Goal: Information Seeking & Learning: Understand process/instructions

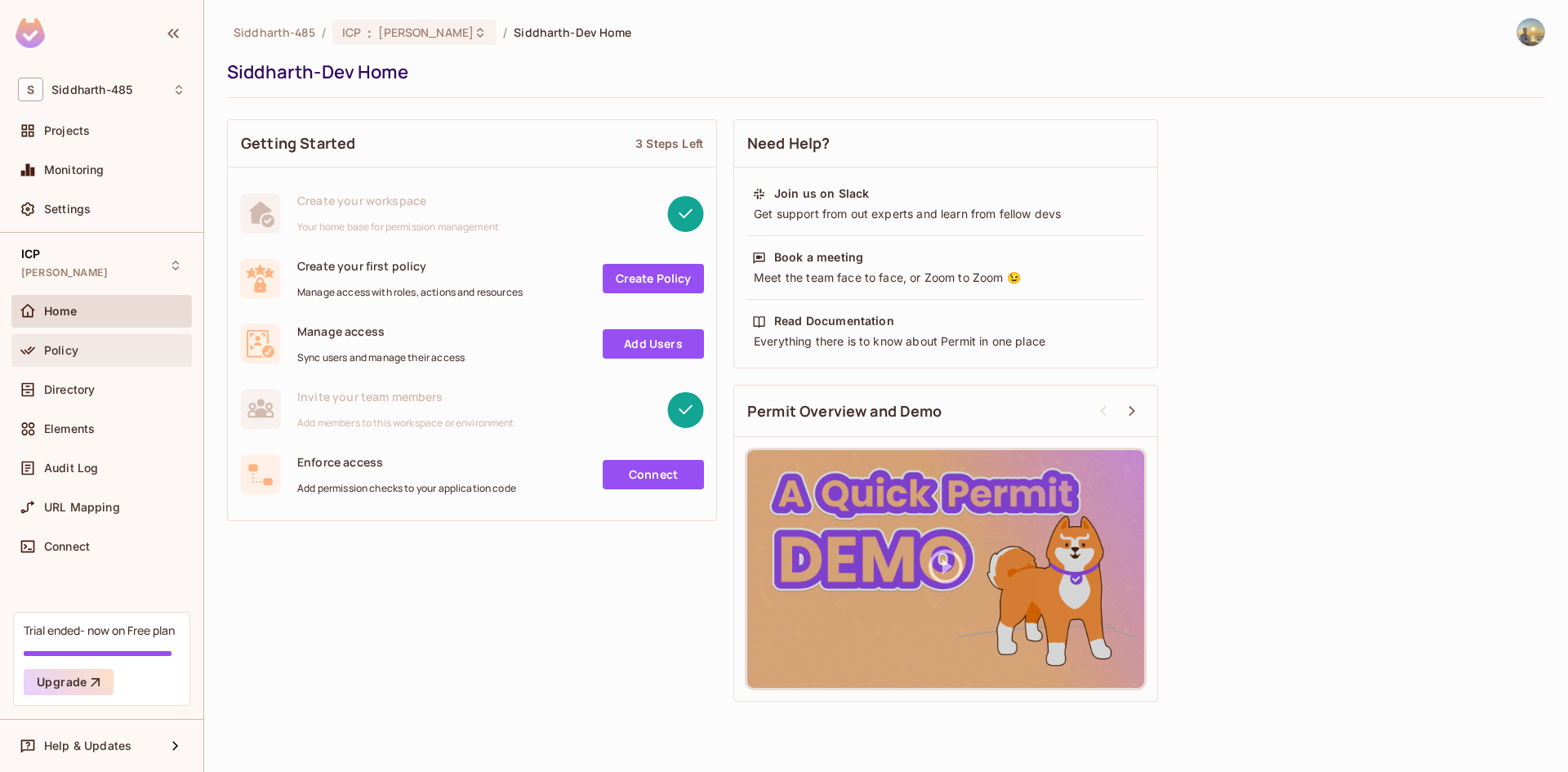
click at [133, 353] on div "Policy" at bounding box center [115, 350] width 141 height 13
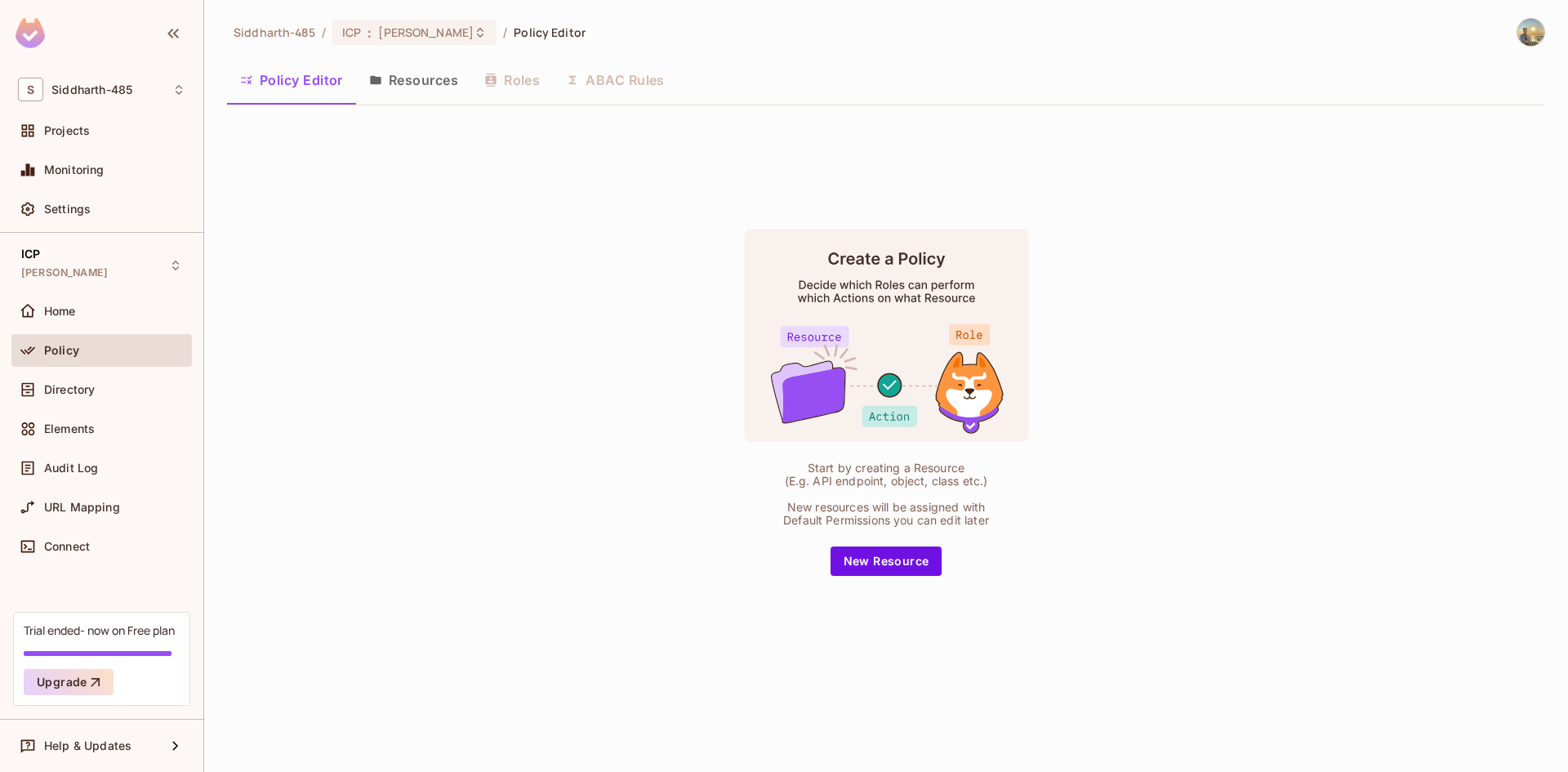
click at [398, 88] on button "Resources" at bounding box center [413, 81] width 115 height 41
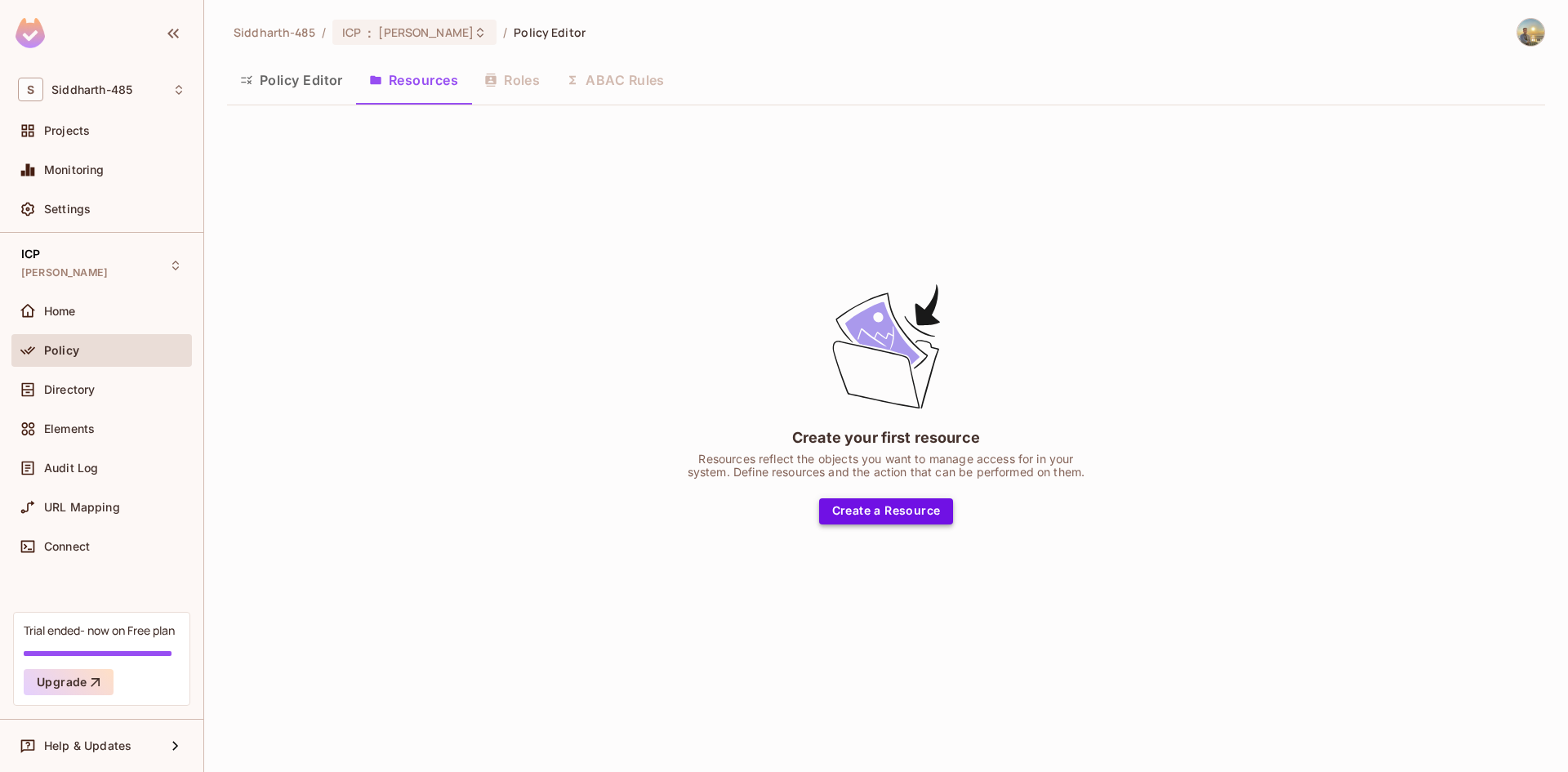
click at [890, 514] on button "Create a Resource" at bounding box center [886, 511] width 135 height 27
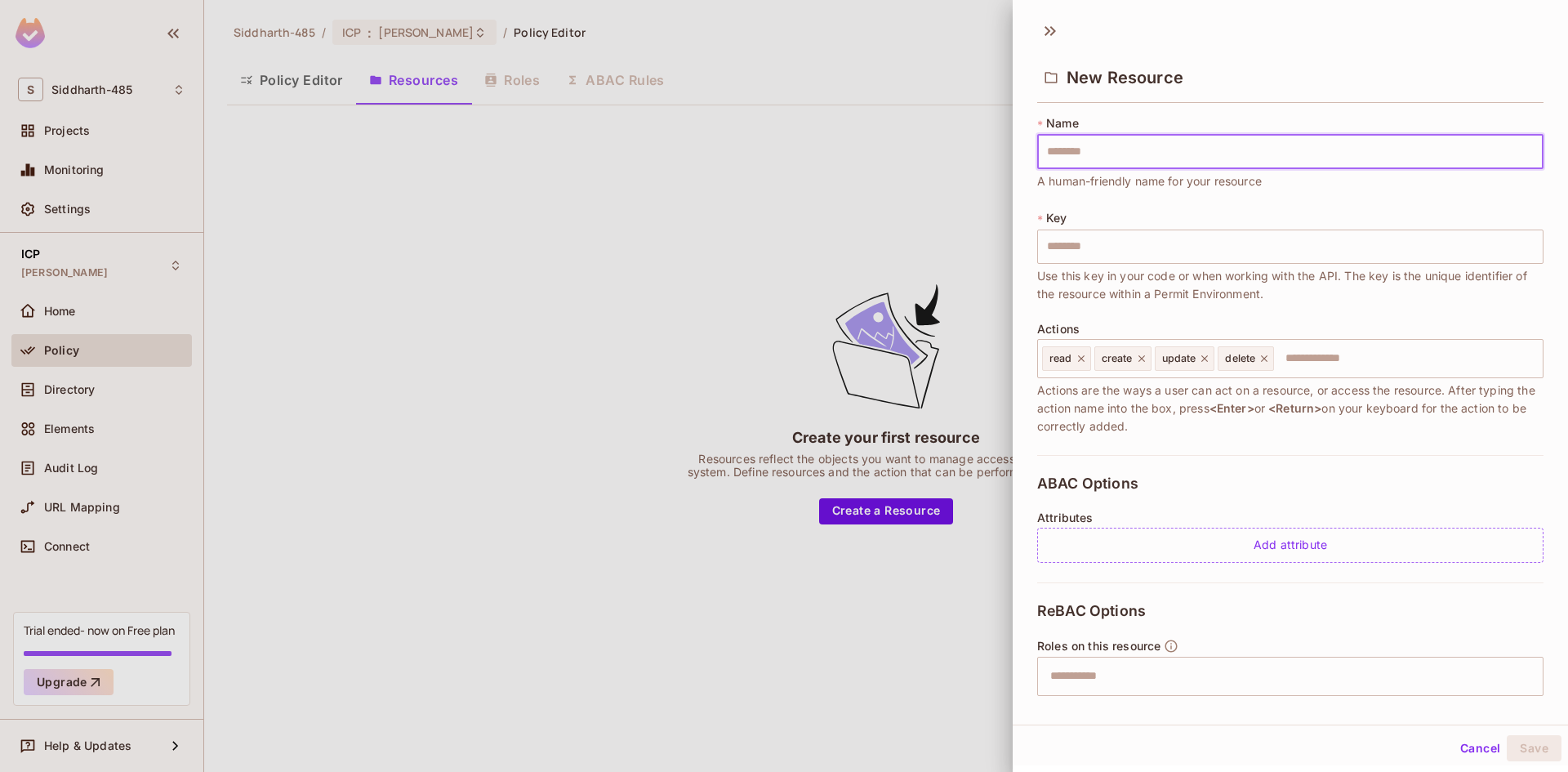
click at [1117, 167] on input "text" at bounding box center [1290, 151] width 506 height 34
click at [322, 378] on div at bounding box center [784, 386] width 1568 height 772
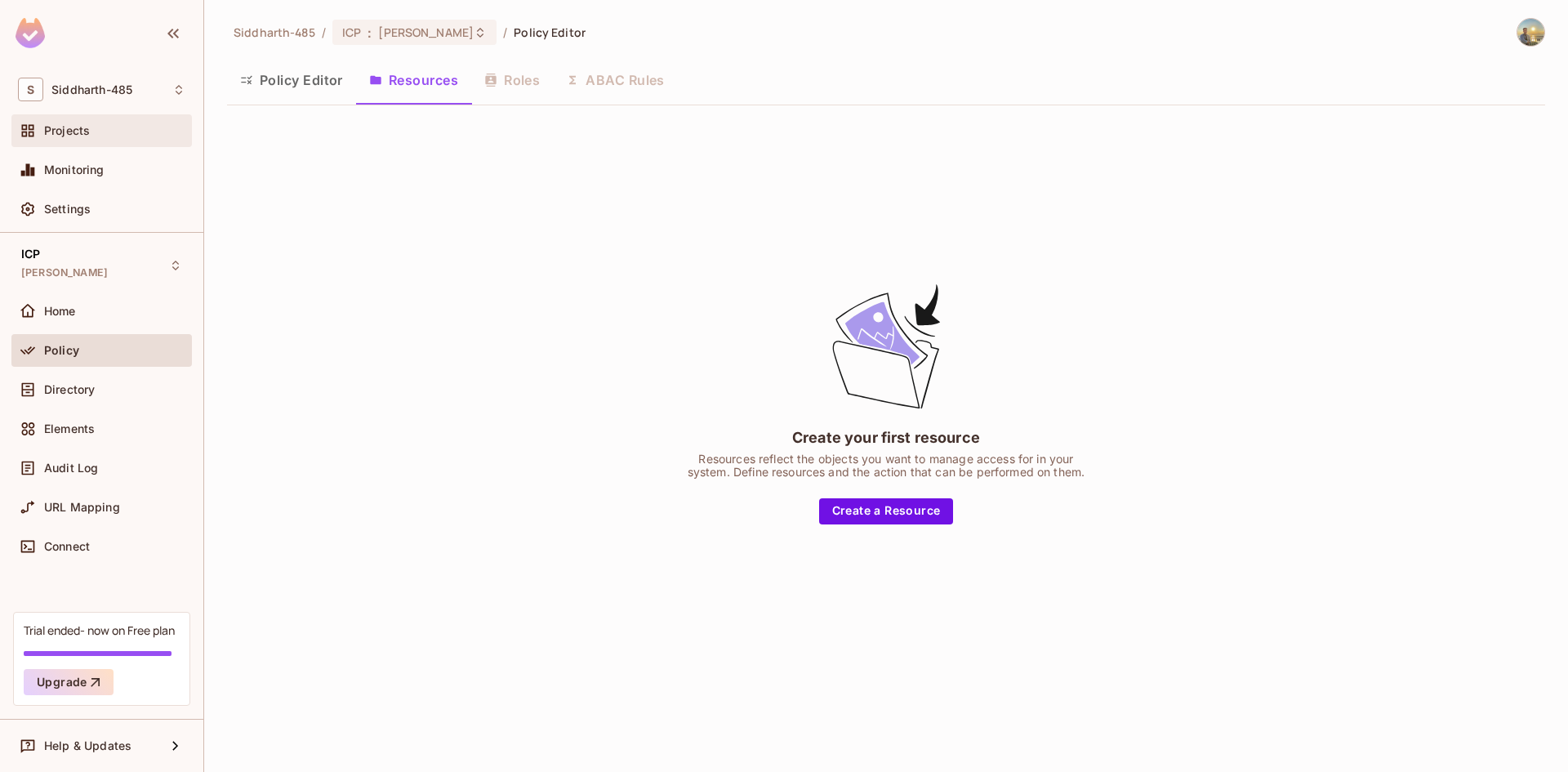
click at [116, 146] on div "Projects" at bounding box center [102, 130] width 181 height 32
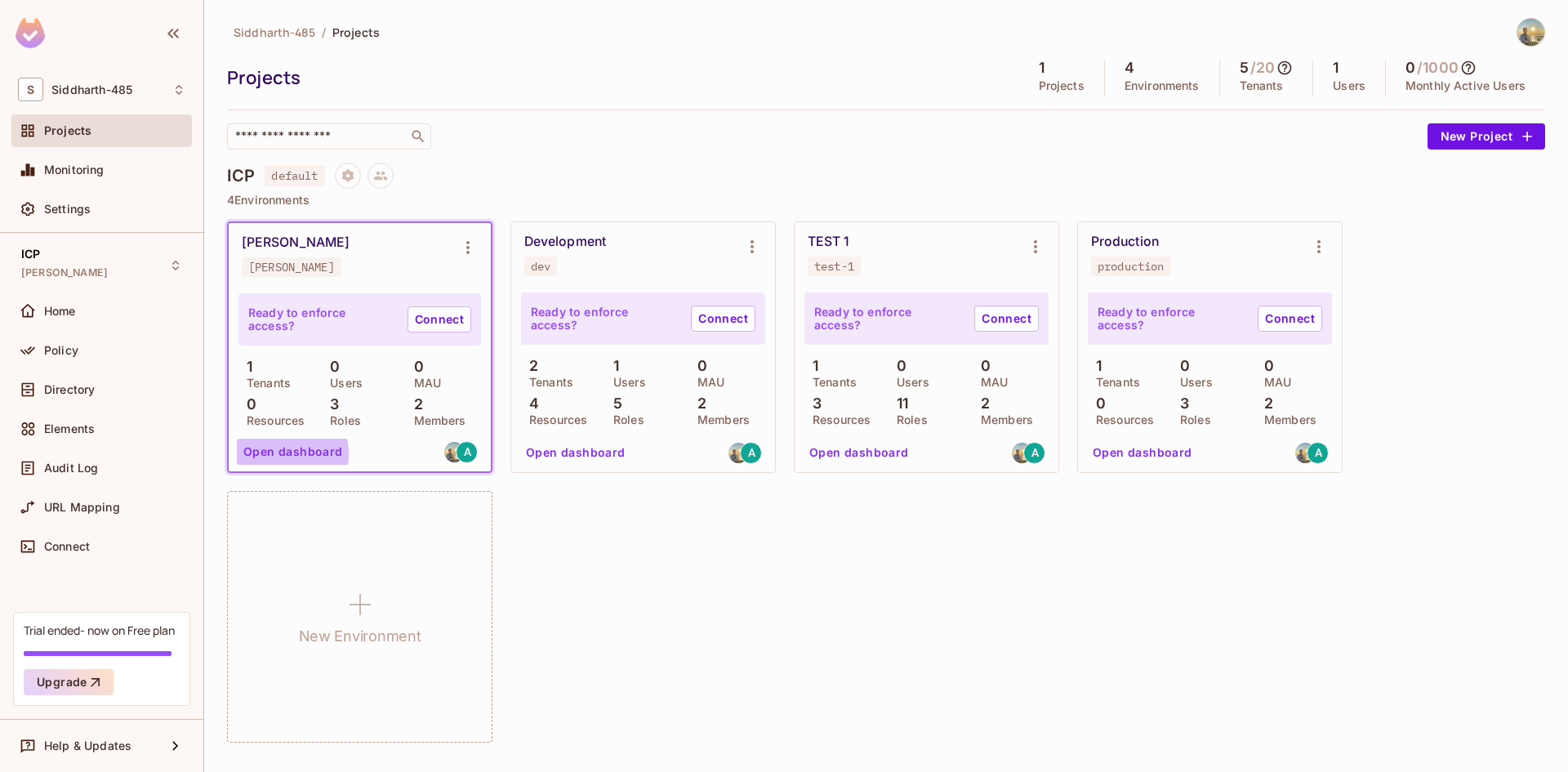
click at [282, 453] on button "Open dashboard" at bounding box center [293, 451] width 113 height 27
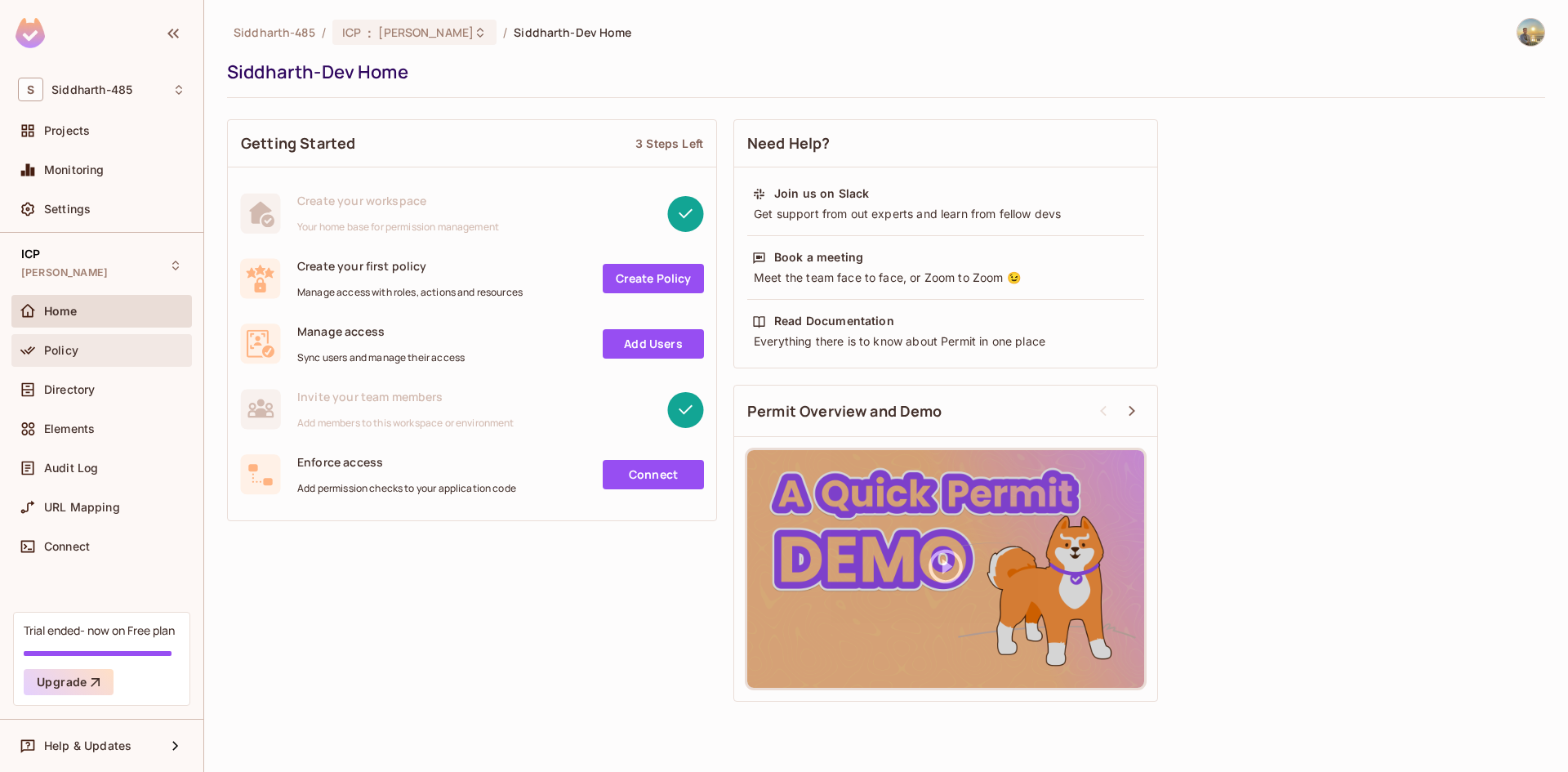
click at [125, 356] on div "Policy" at bounding box center [115, 350] width 141 height 13
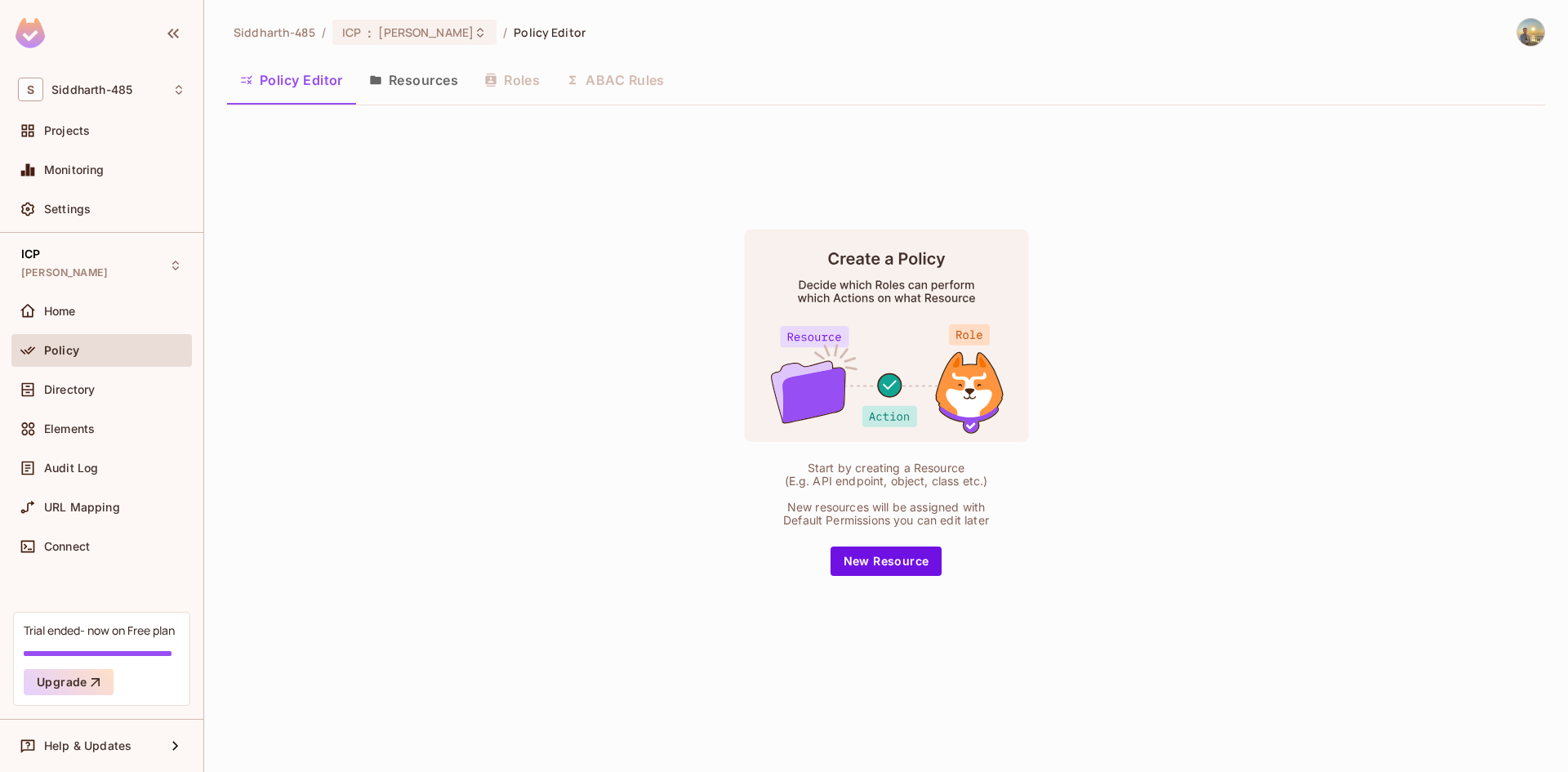
click at [367, 94] on button "Resources" at bounding box center [413, 81] width 115 height 41
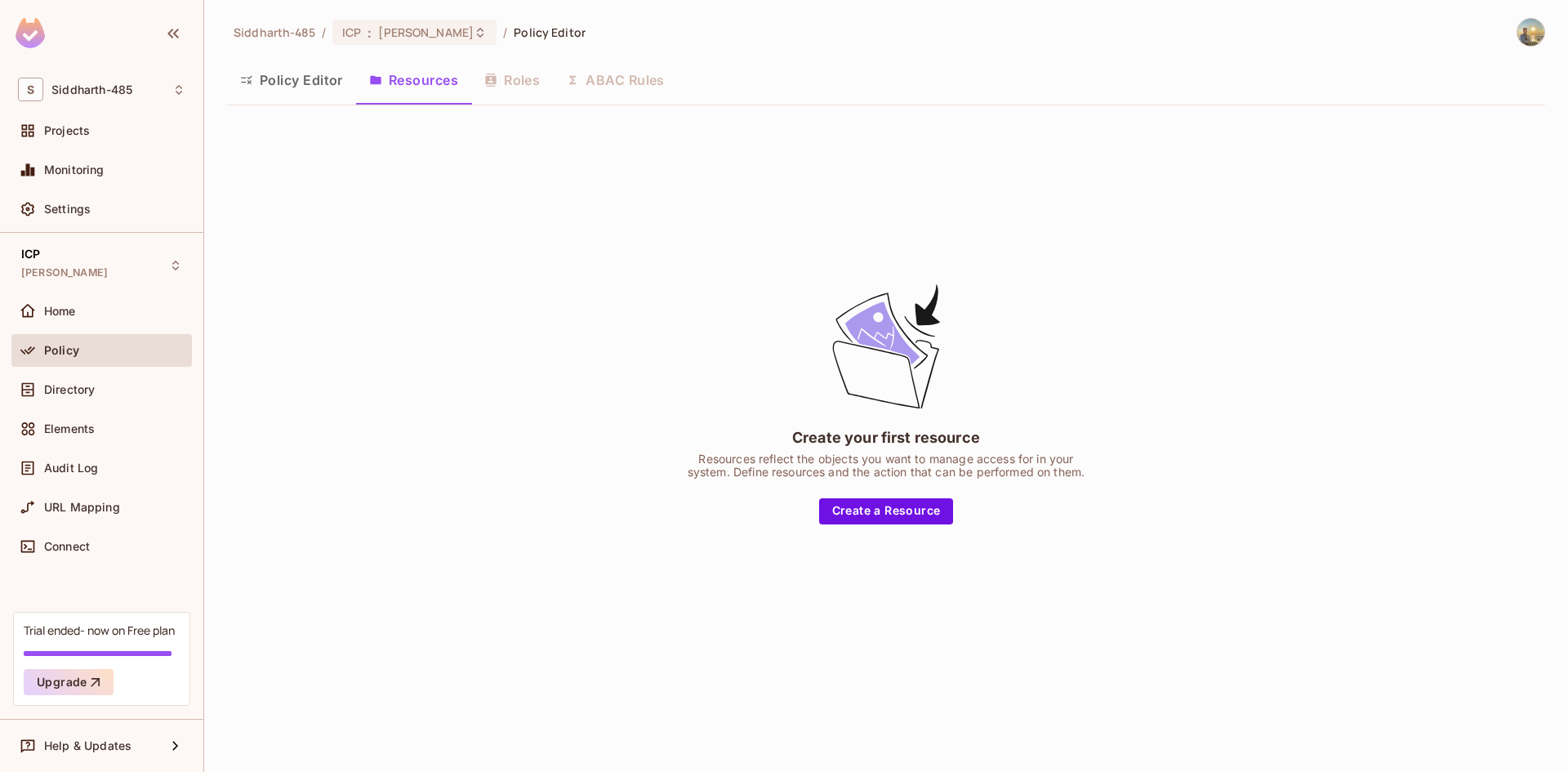
click at [506, 76] on div "Policy Editor Resources Roles ABAC Rules" at bounding box center [886, 81] width 1318 height 41
click at [864, 512] on button "Create a Resource" at bounding box center [886, 511] width 135 height 27
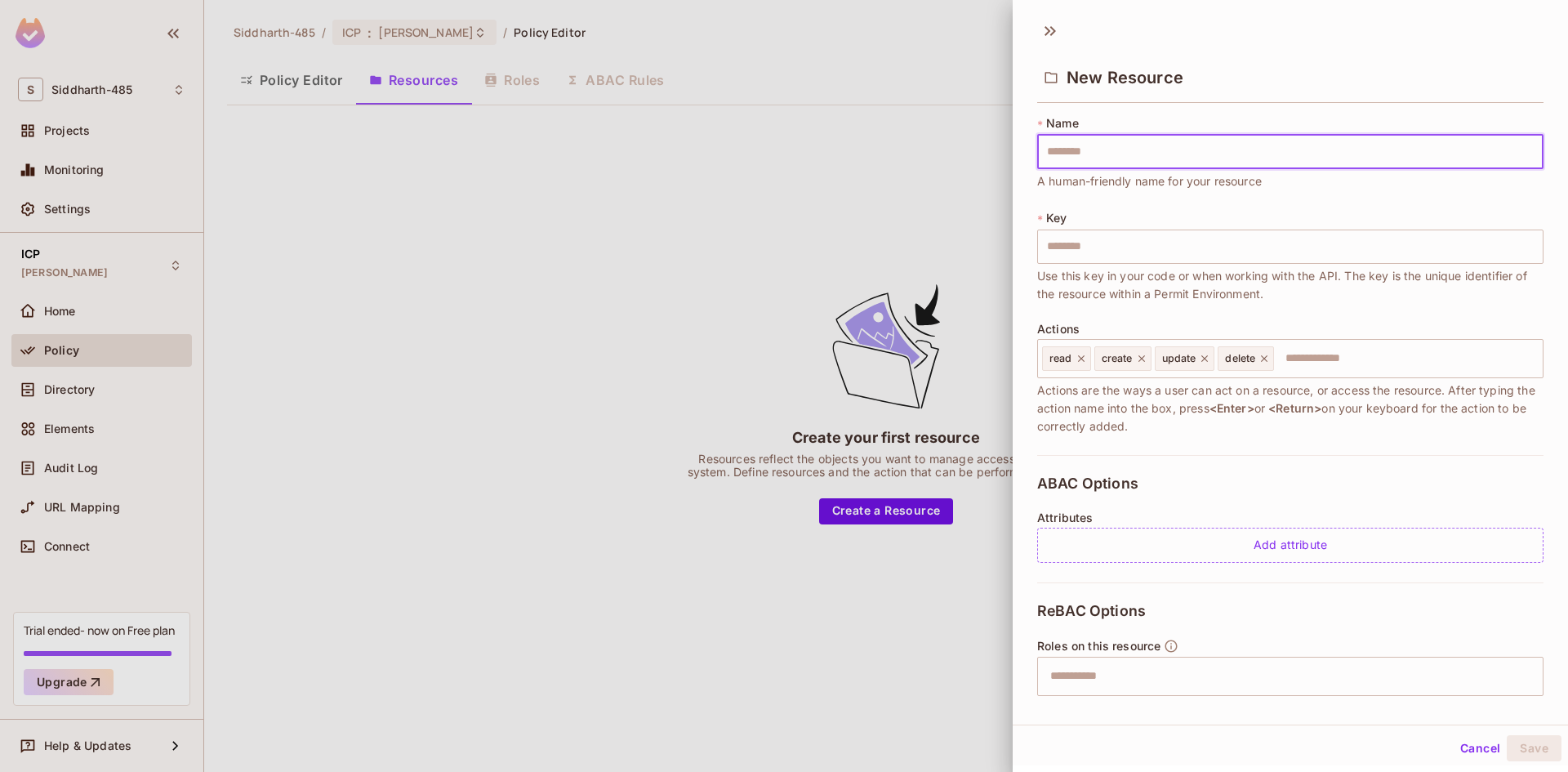
click at [748, 324] on div at bounding box center [784, 386] width 1568 height 772
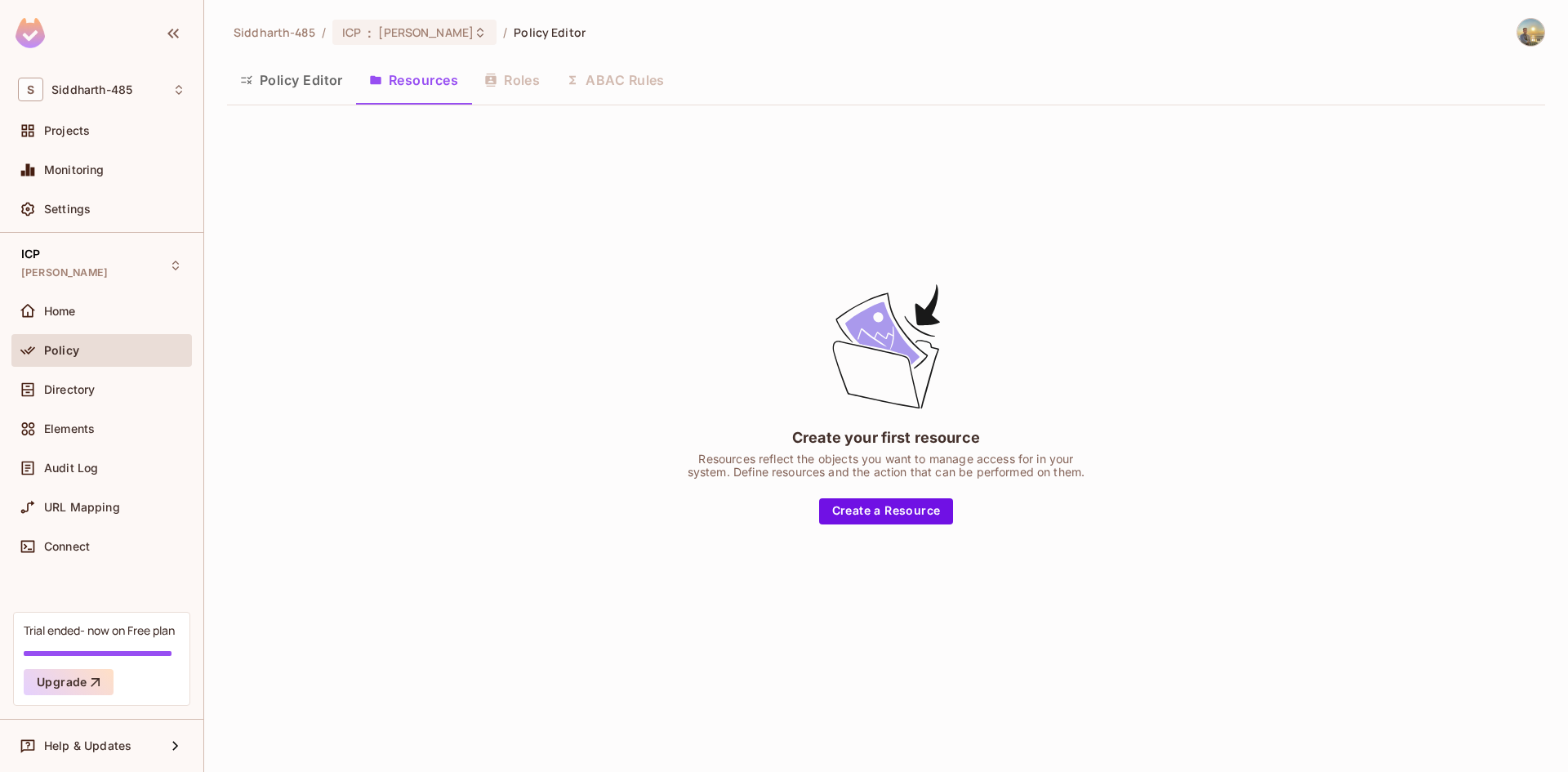
click at [597, 335] on div "Create your first resource Resources reflect the objects you want to manage acc…" at bounding box center [886, 403] width 1318 height 568
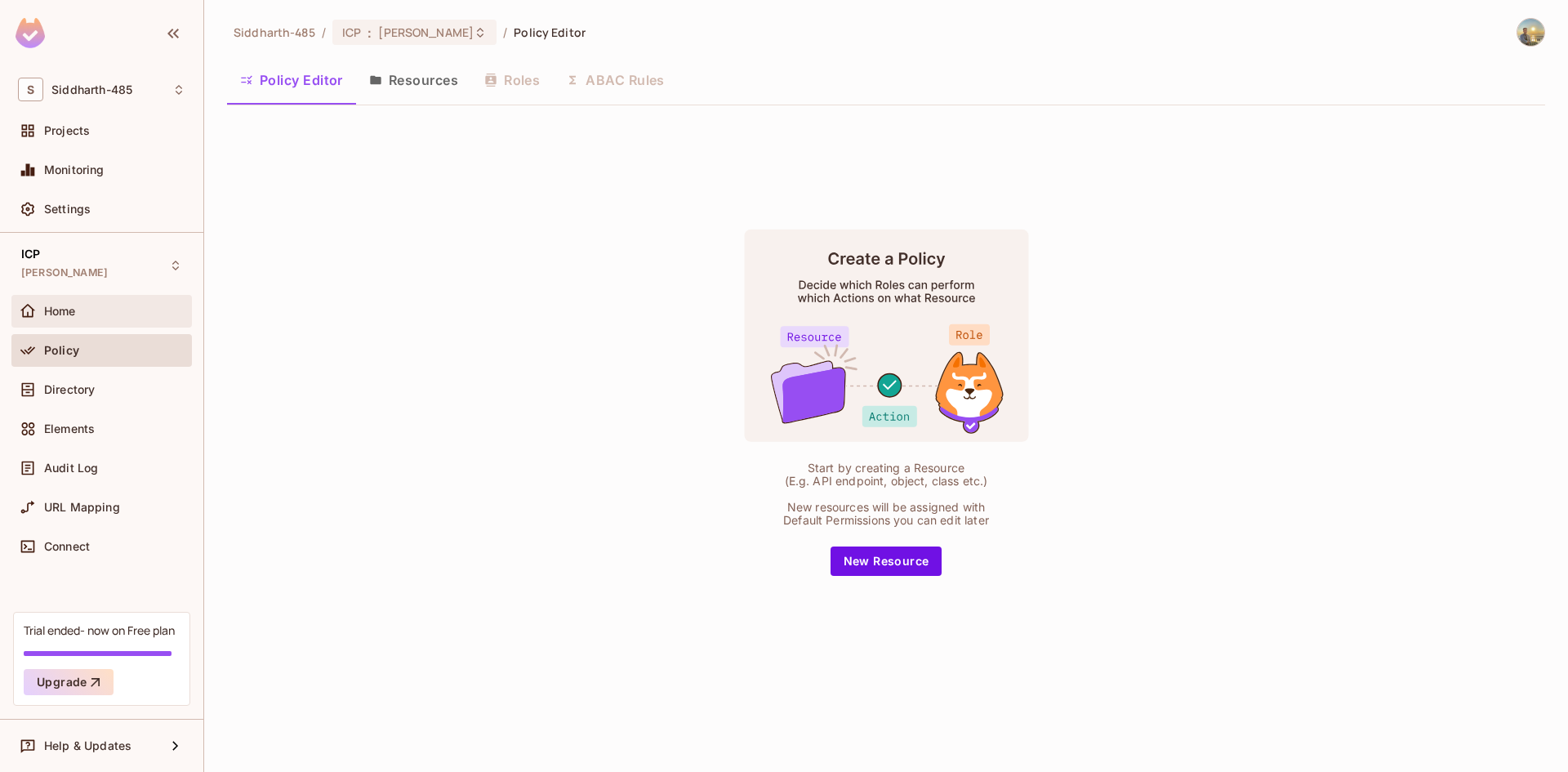
click at [102, 317] on div "Home" at bounding box center [101, 311] width 167 height 20
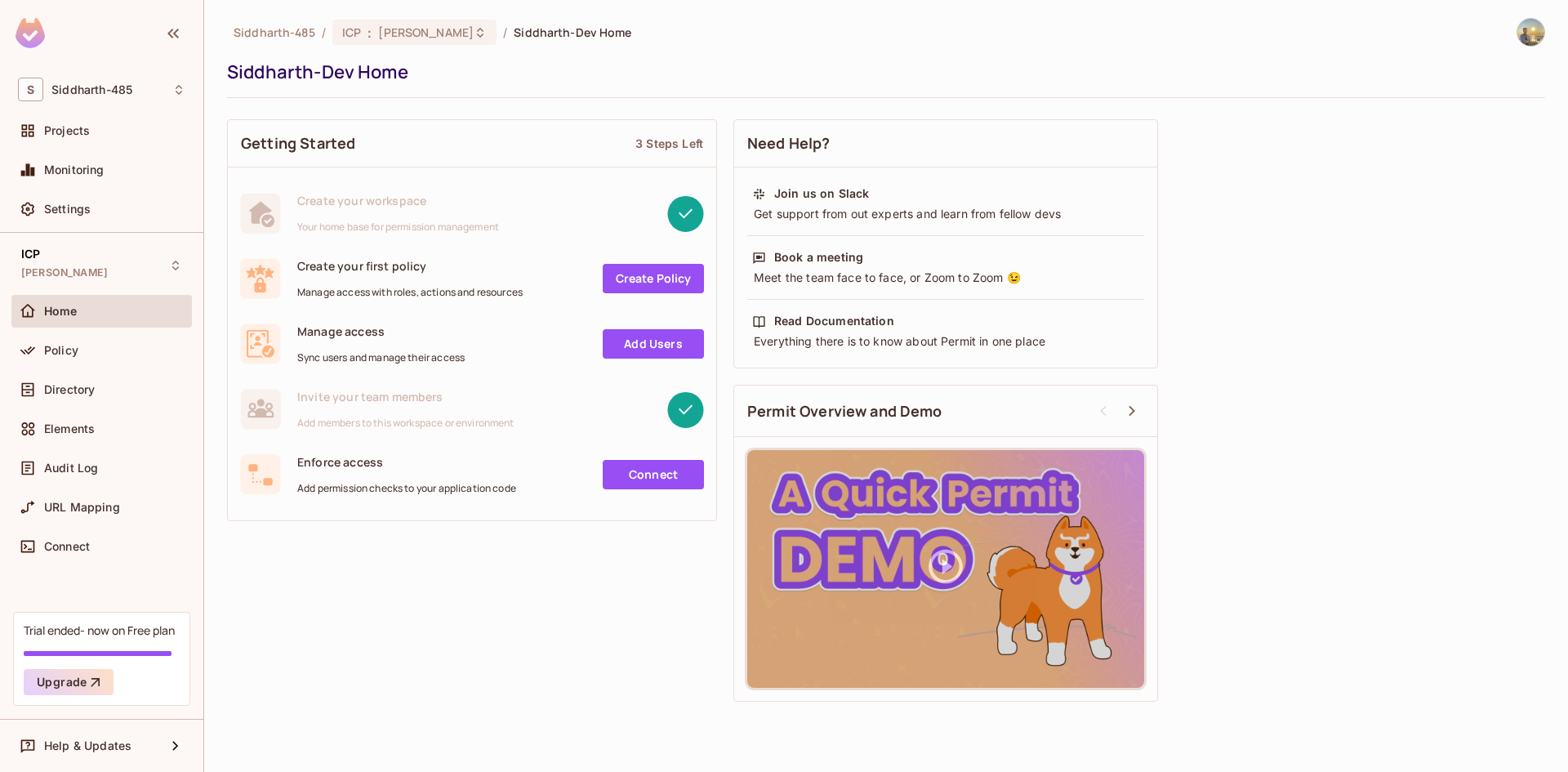
click at [440, 14] on div "Siddharth-485 / ICP : Siddharth-Dev / Siddharth-Dev Home Siddharth-Dev Home Get…" at bounding box center [886, 386] width 1364 height 772
click at [437, 31] on span "Siddharth-Dev" at bounding box center [425, 32] width 95 height 16
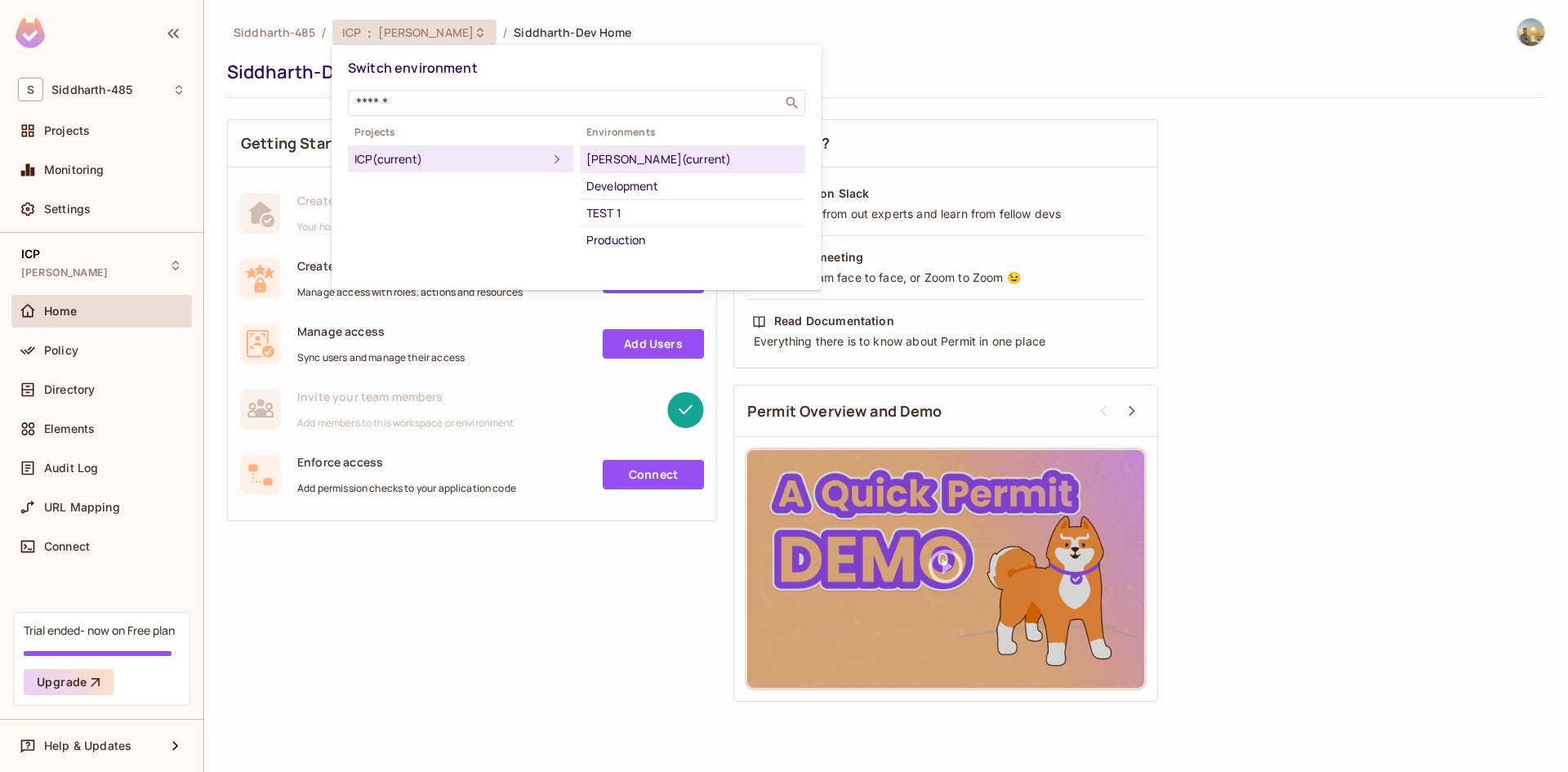
click at [633, 158] on div "Siddharth-Dev (current)" at bounding box center [693, 159] width 212 height 20
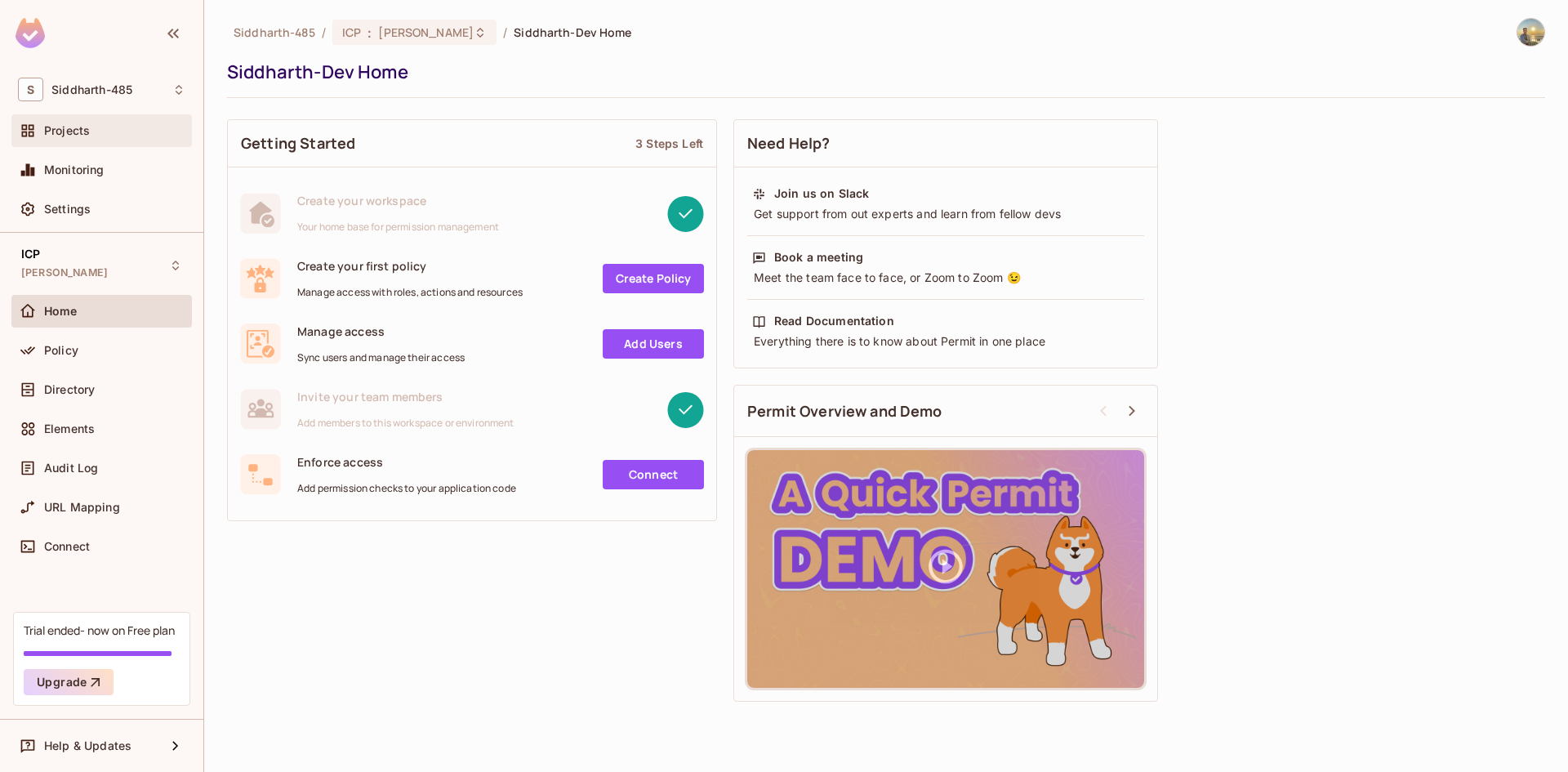
click at [70, 127] on span "Projects" at bounding box center [67, 130] width 46 height 13
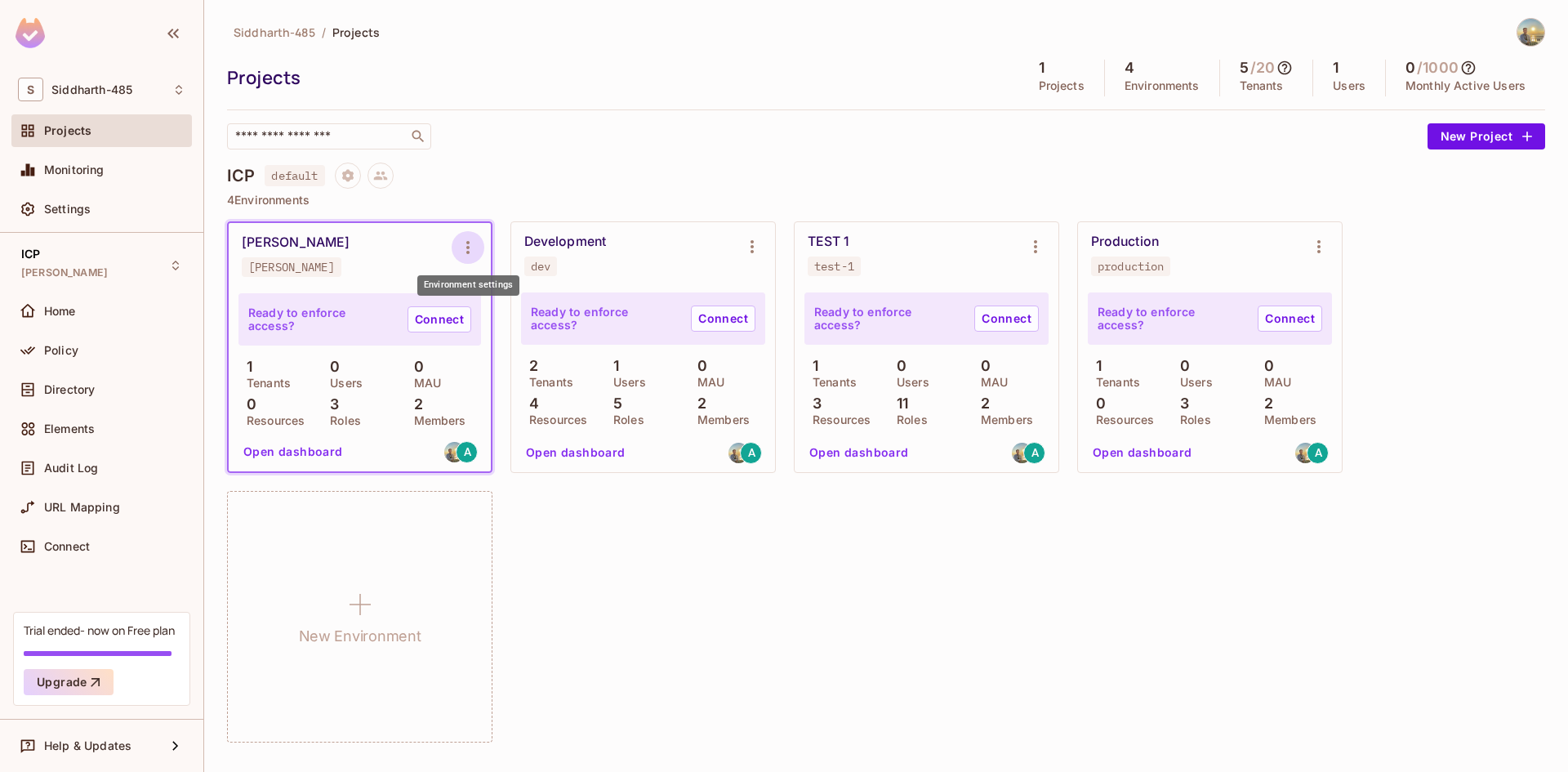
click at [465, 242] on icon "Environment settings" at bounding box center [468, 248] width 20 height 20
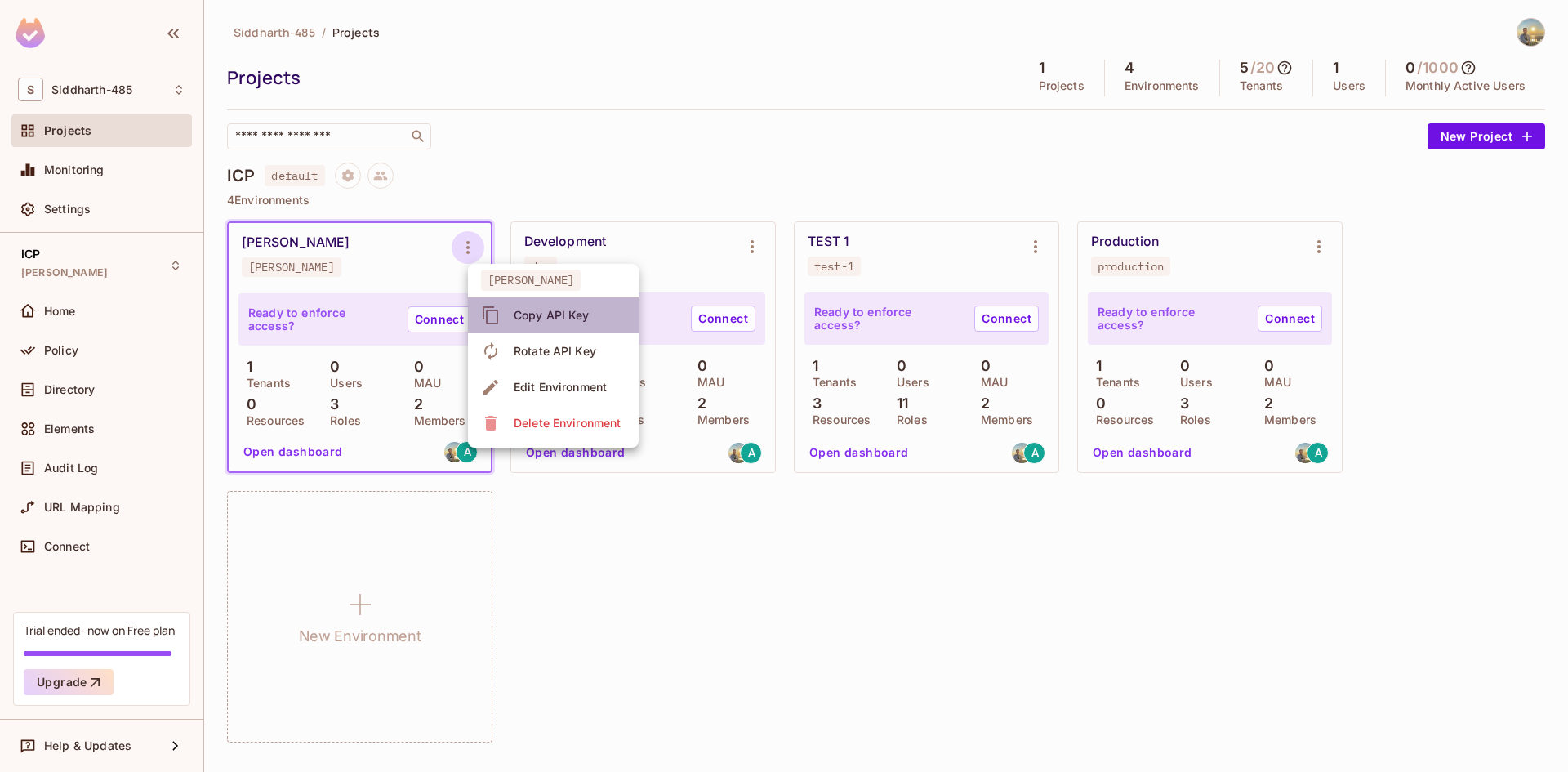
click at [532, 310] on div "Copy API Key" at bounding box center [551, 315] width 76 height 17
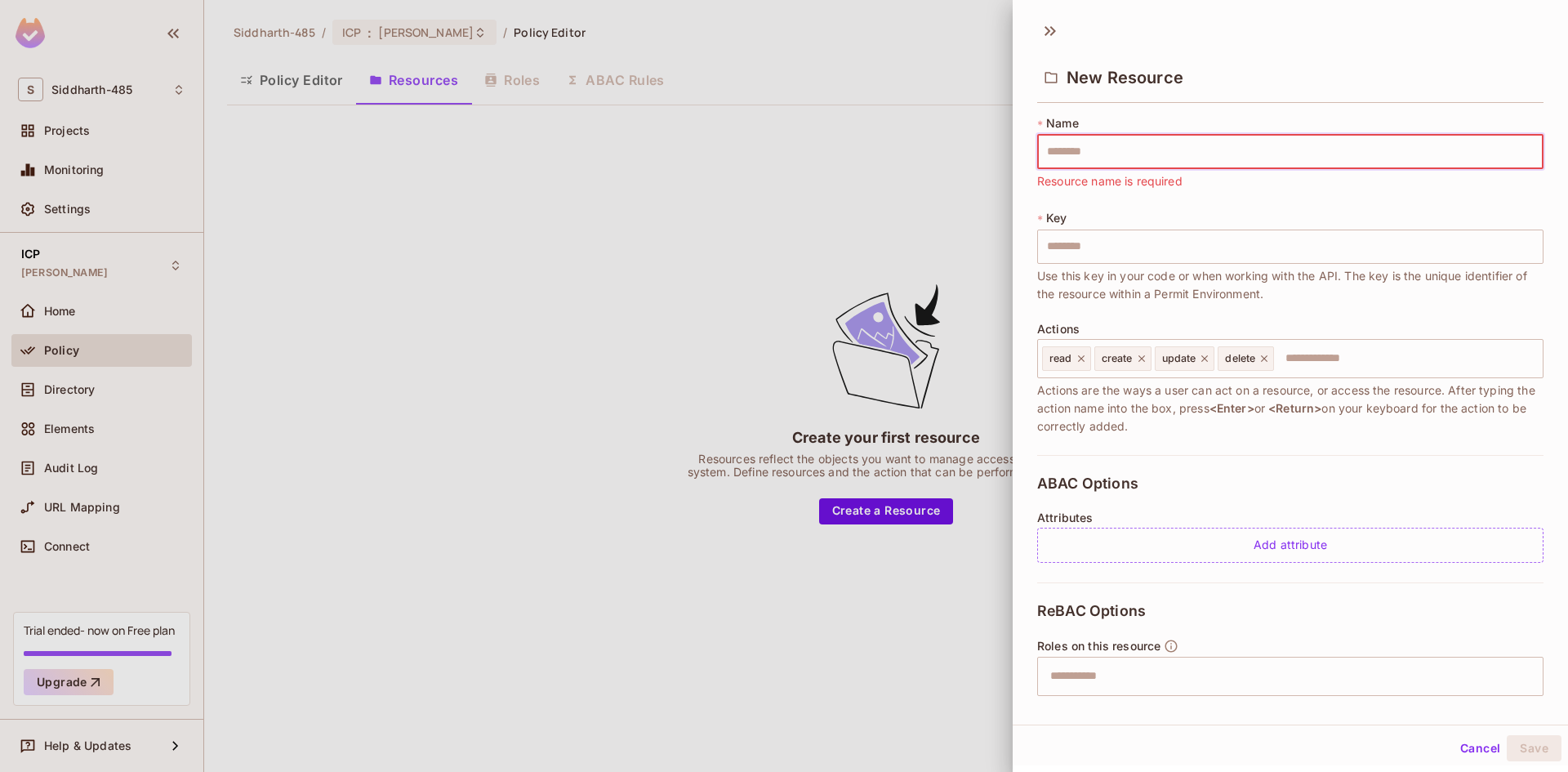
click at [31, 51] on div at bounding box center [784, 386] width 1568 height 772
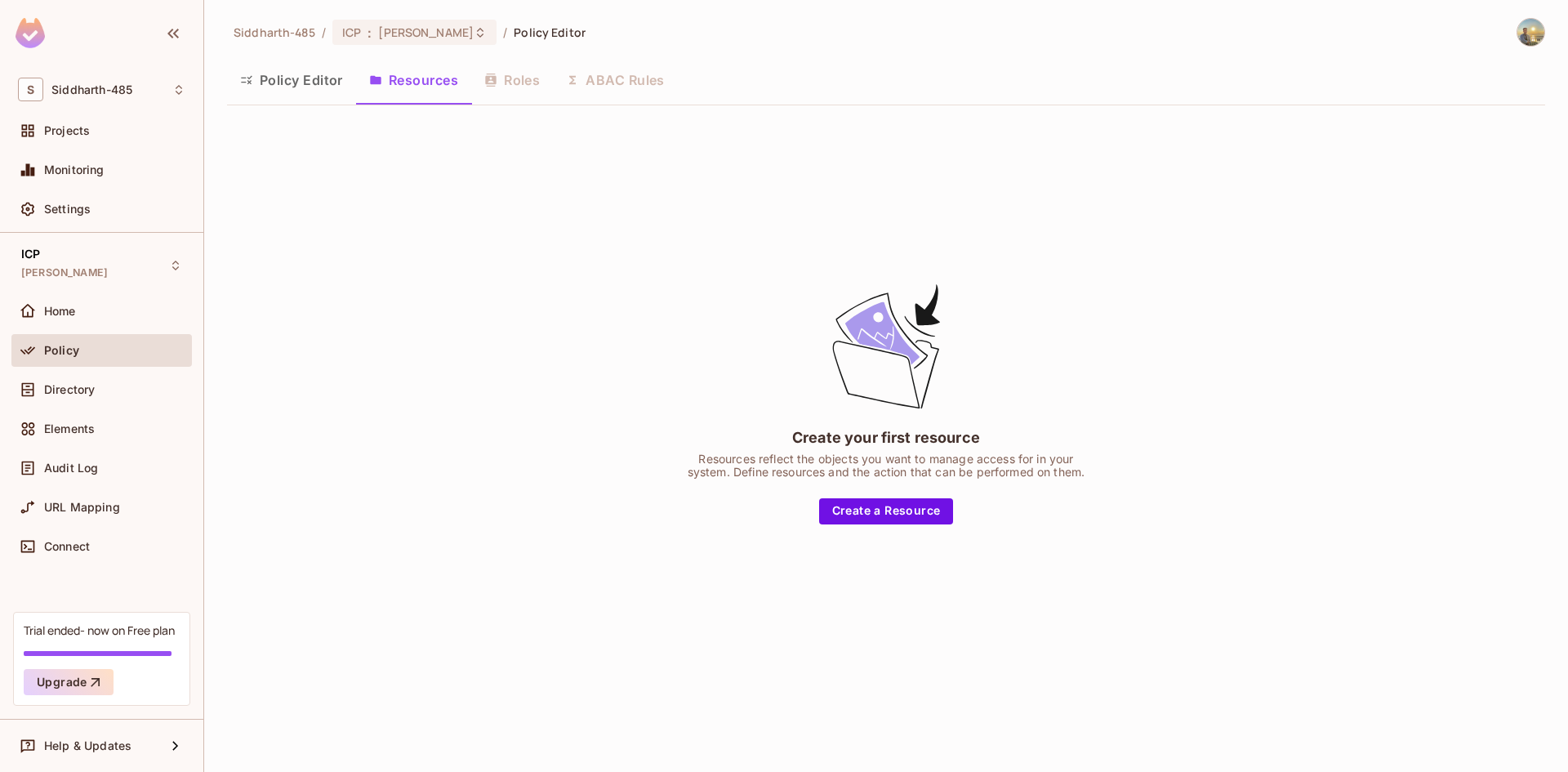
click at [31, 35] on img at bounding box center [30, 32] width 29 height 30
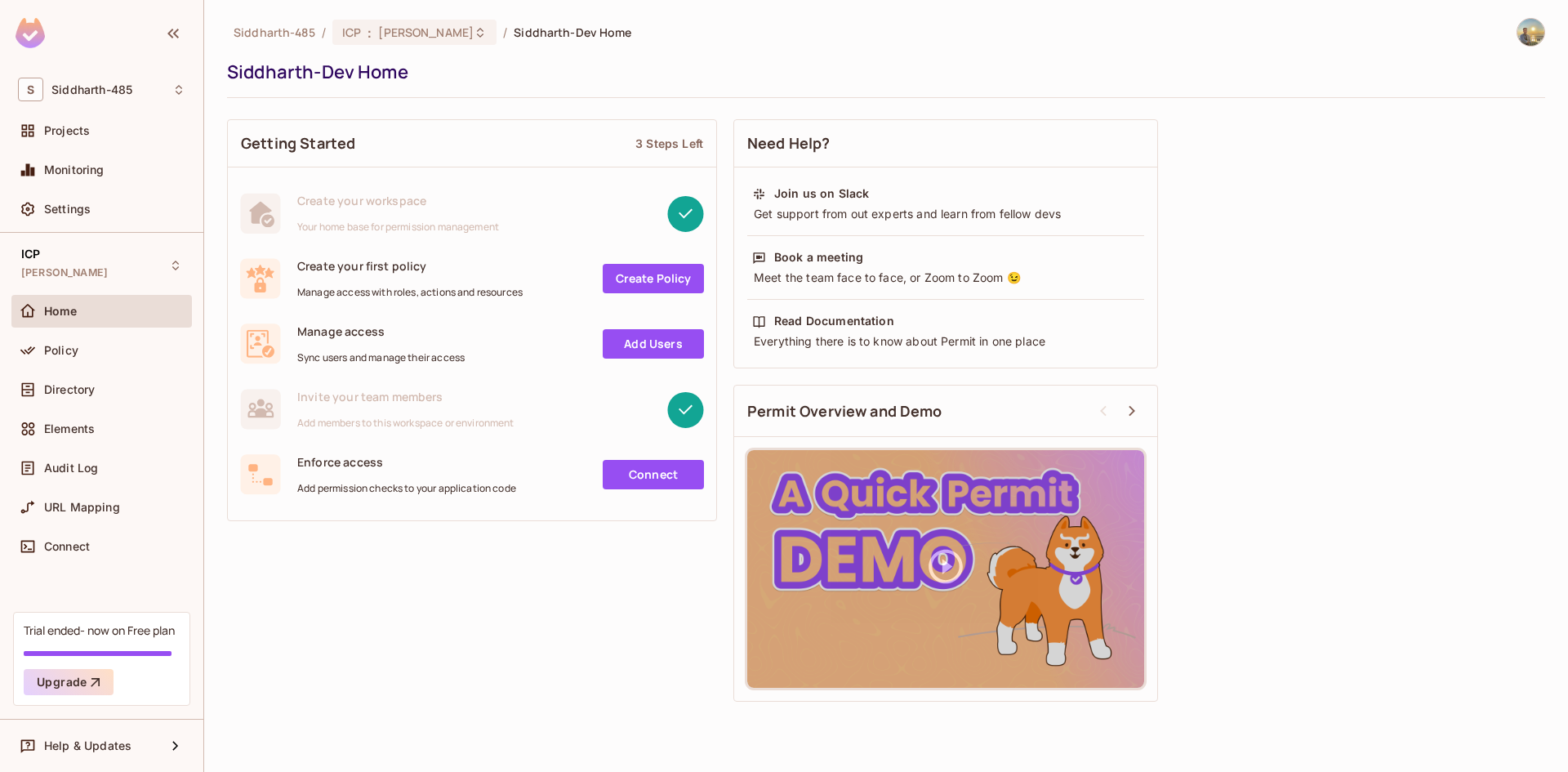
click at [661, 481] on link "Connect" at bounding box center [652, 474] width 101 height 29
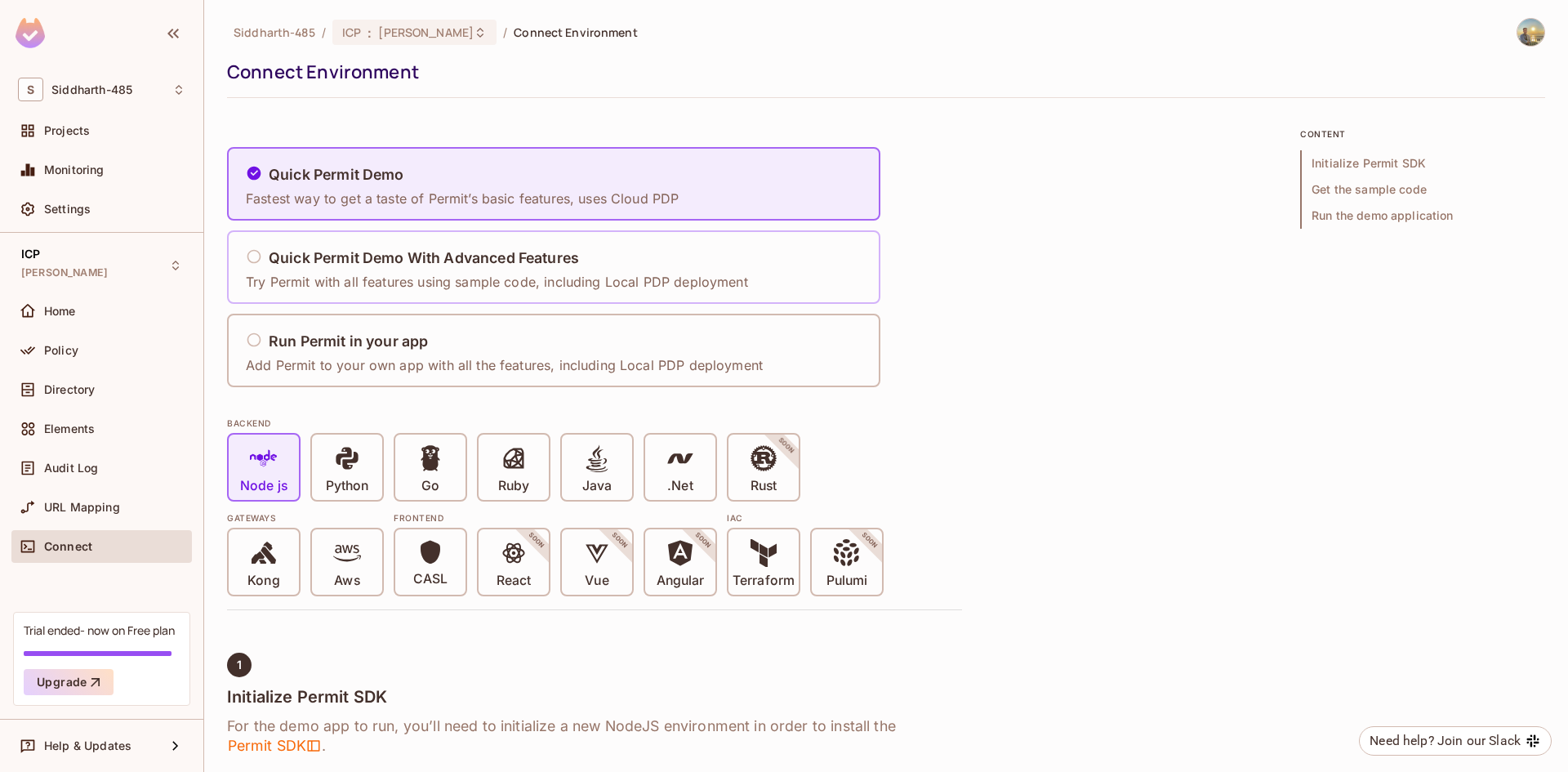
click at [387, 268] on div "Quick Permit Demo With Advanced Features" at bounding box center [496, 258] width 502 height 21
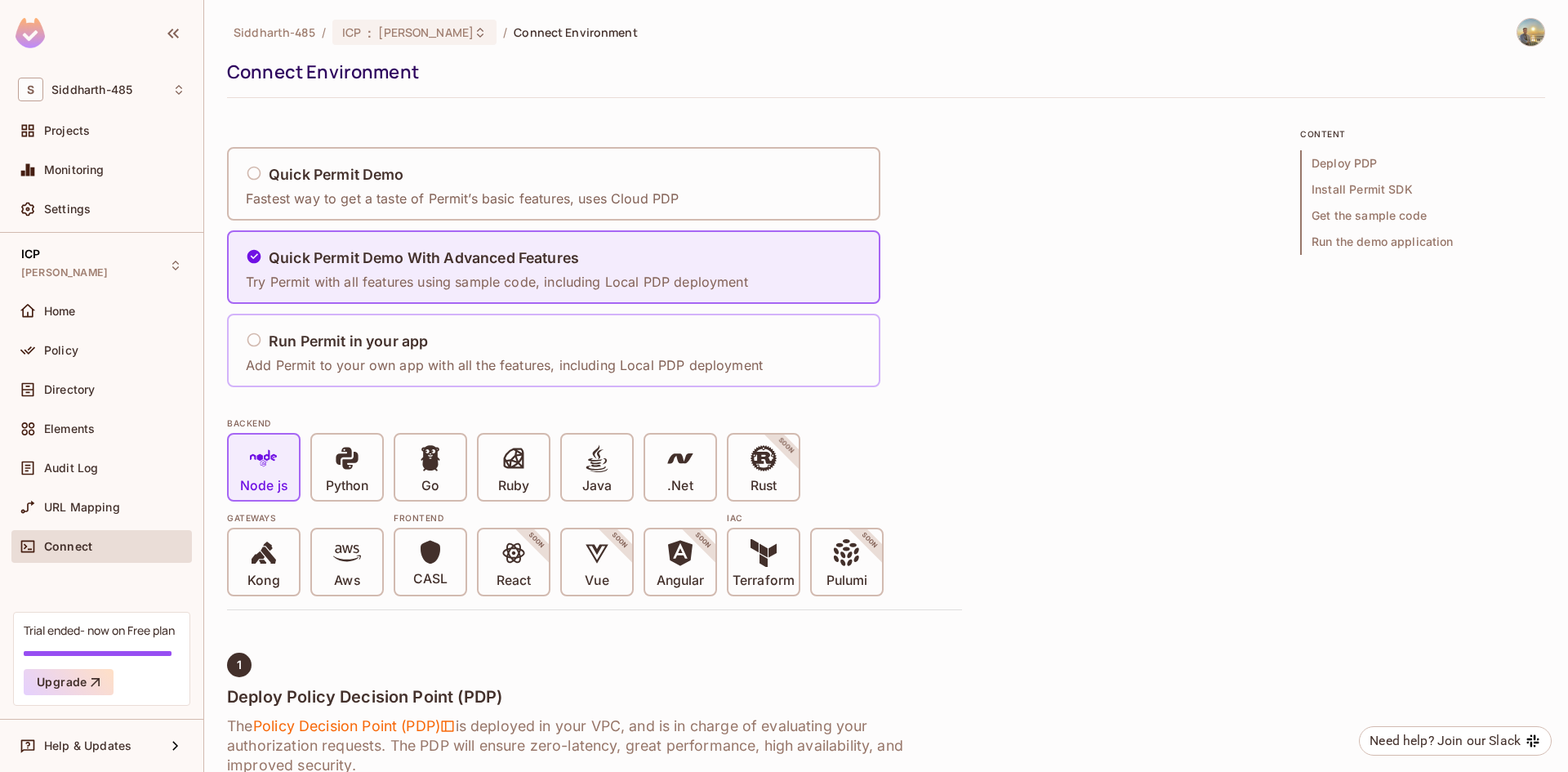
click at [379, 317] on div "Run Permit in your app Add Permit to your own app with all the features, includ…" at bounding box center [508, 351] width 528 height 68
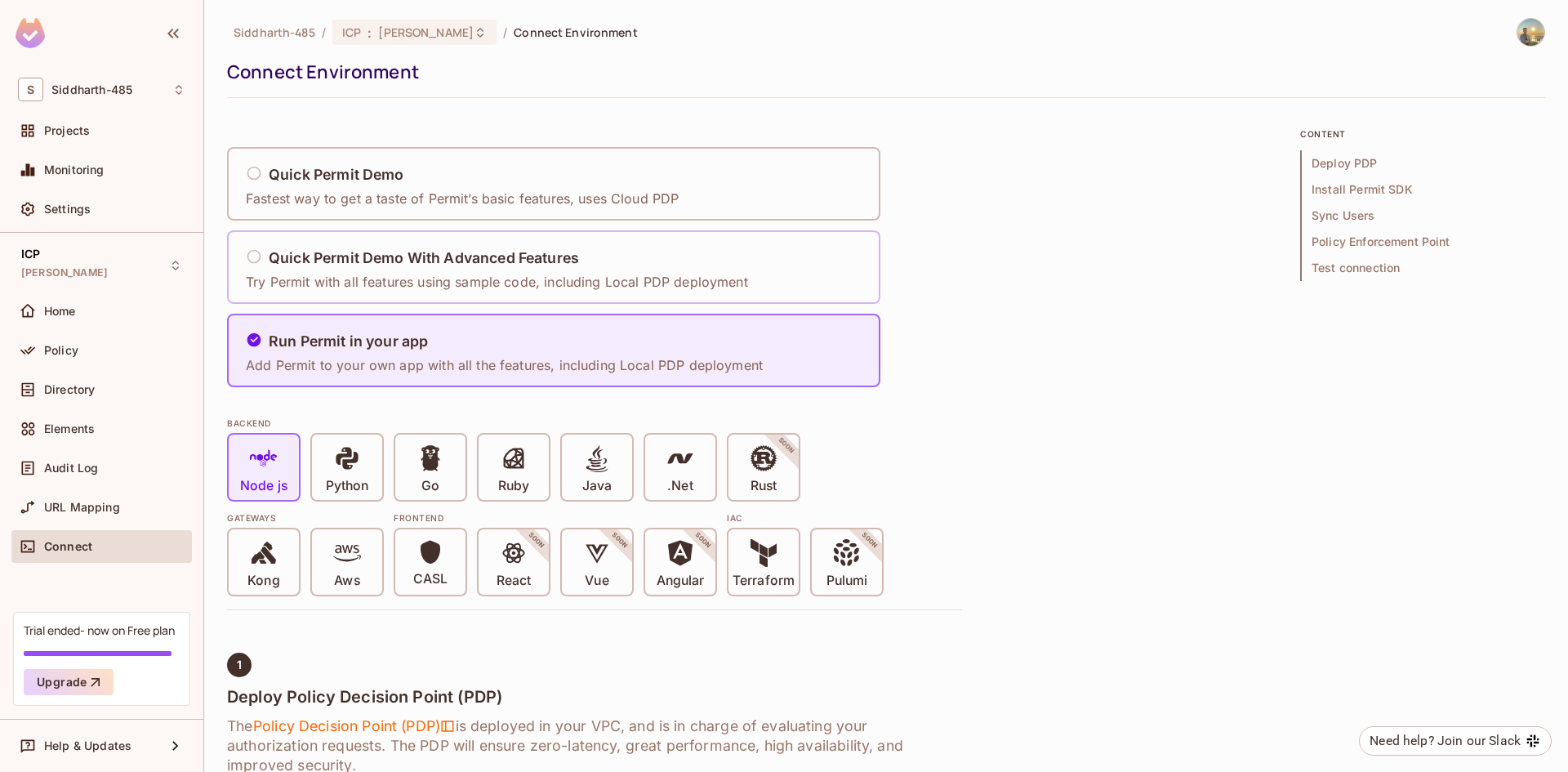
click at [387, 280] on p "Try Permit with all features using sample code, including Local PDP deployment" at bounding box center [496, 282] width 502 height 18
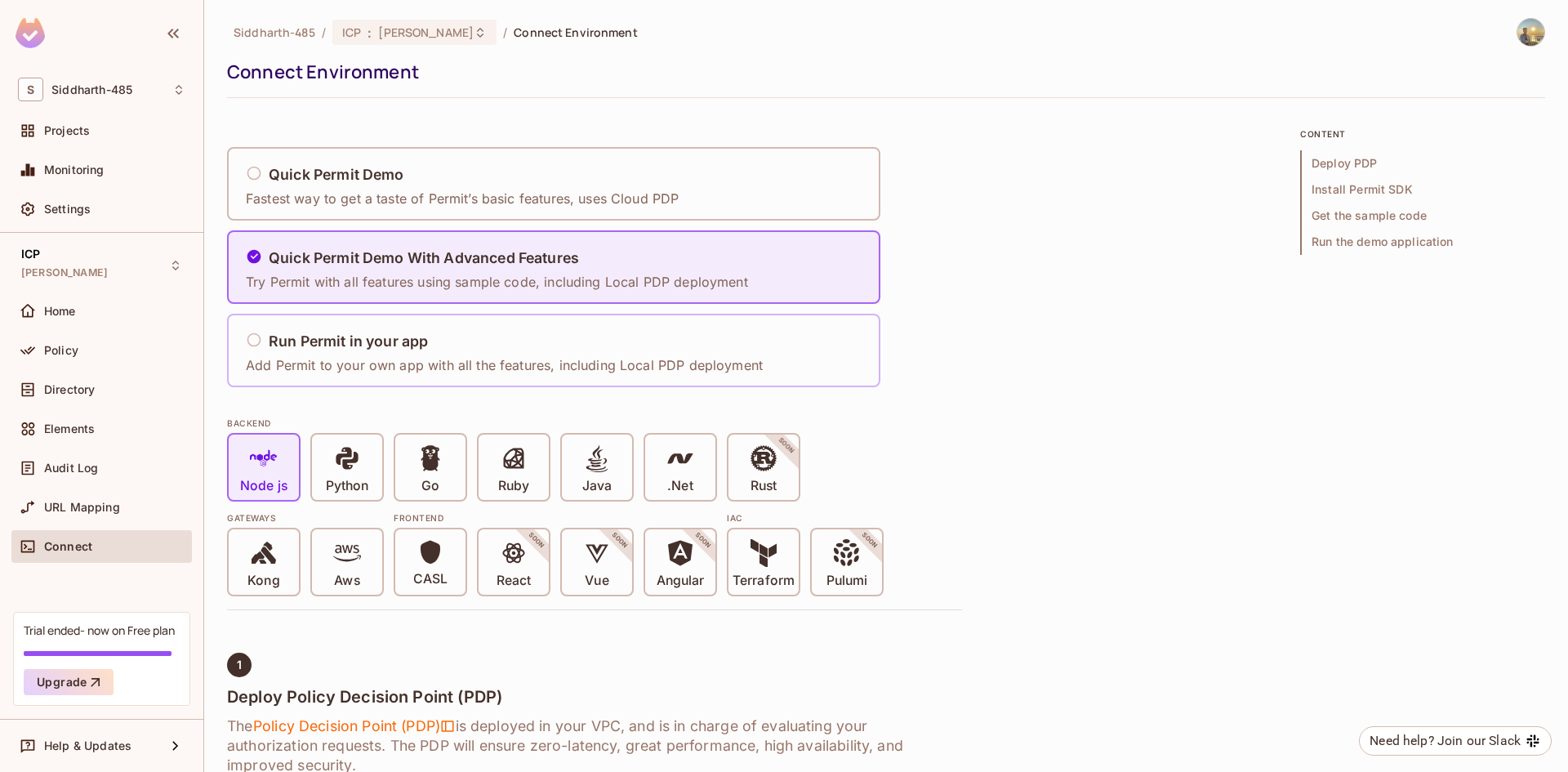
click at [379, 353] on div "Run Permit in your app Add Permit to your own app with all the features, includ…" at bounding box center [504, 350] width 517 height 48
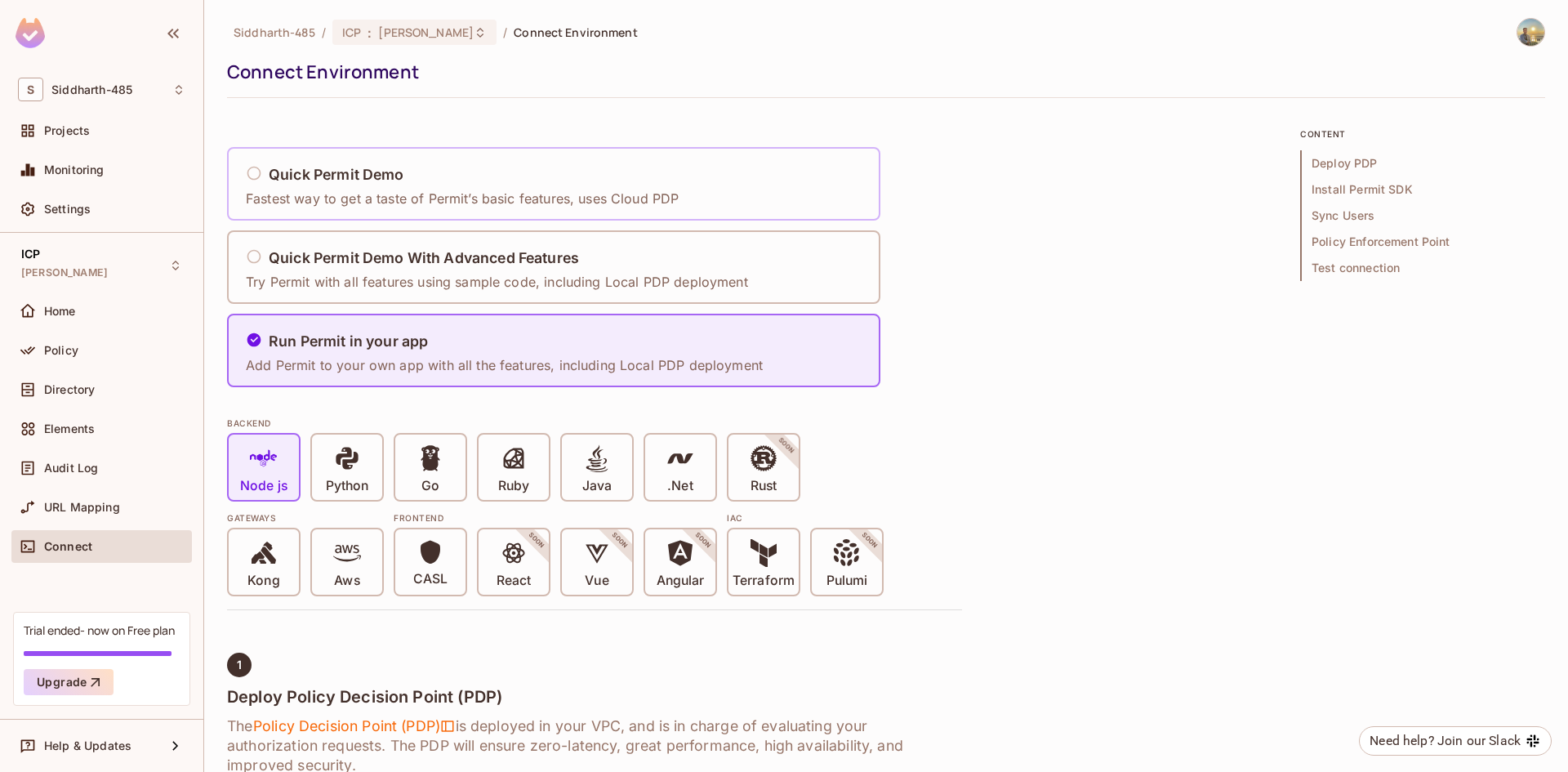
click at [407, 209] on div "Quick Permit Demo Fastest way to get a taste of Permit’s basic features, uses C…" at bounding box center [466, 184] width 443 height 68
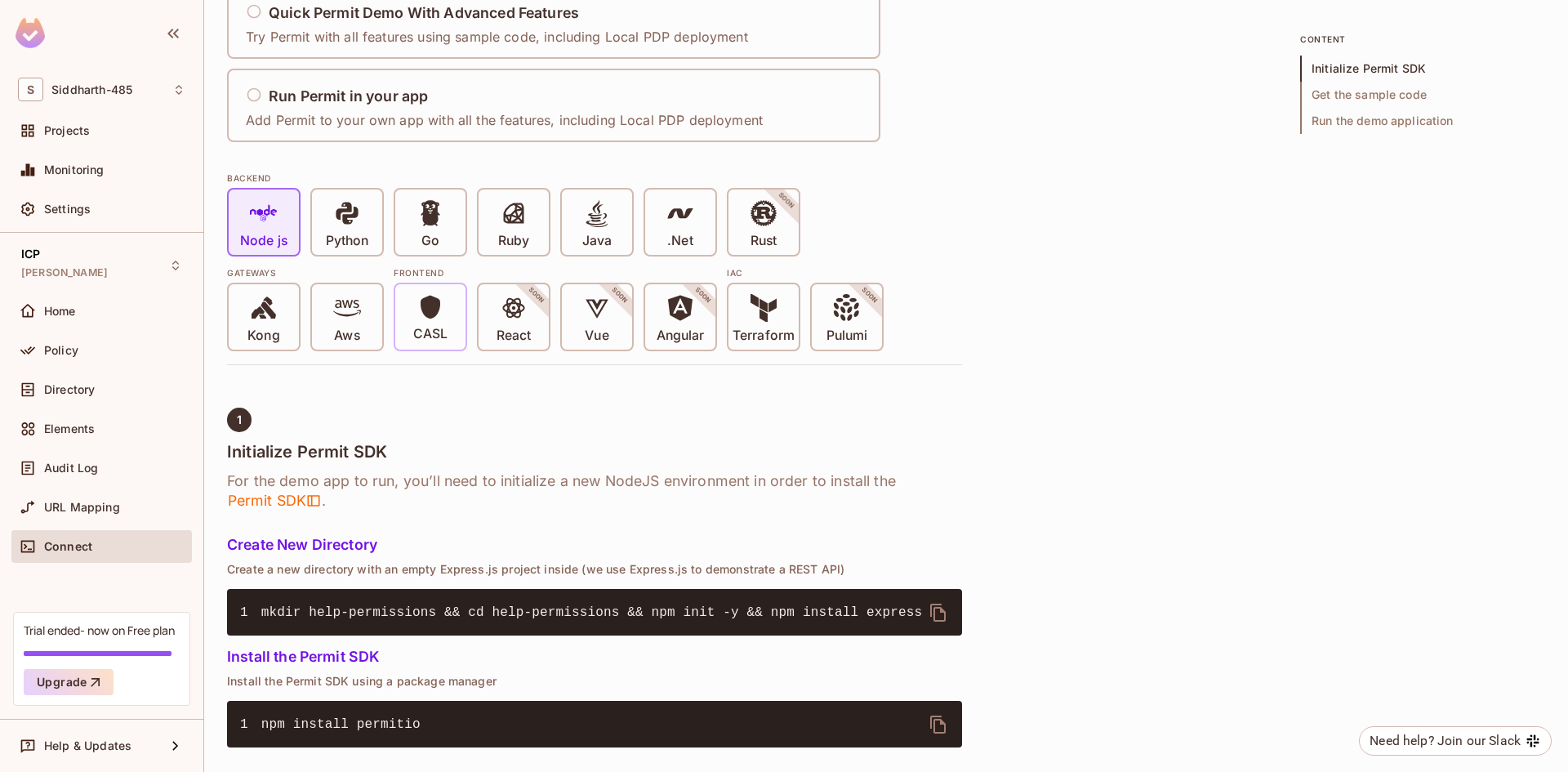
scroll to position [326, 0]
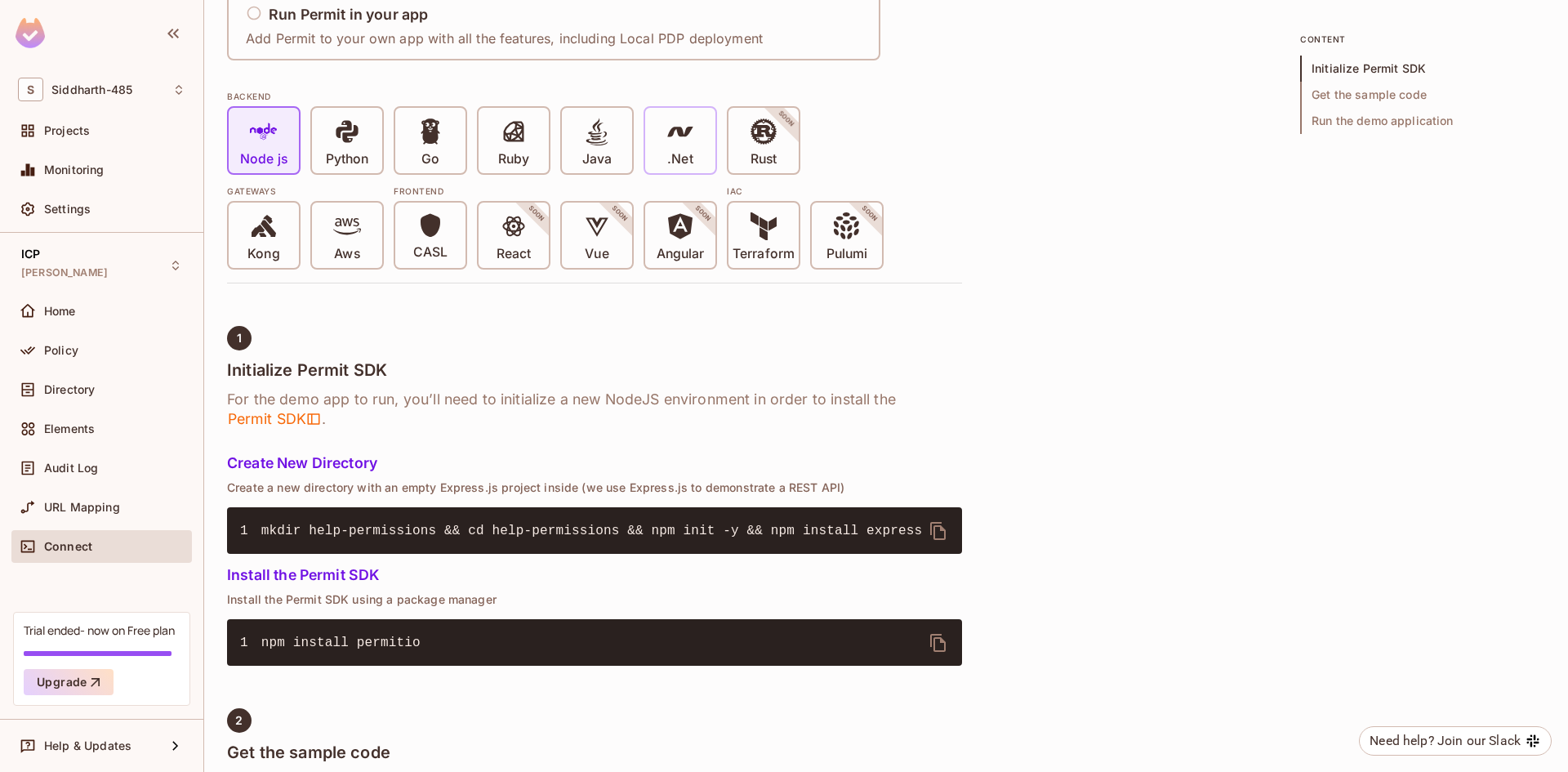
click at [671, 143] on icon at bounding box center [680, 132] width 28 height 28
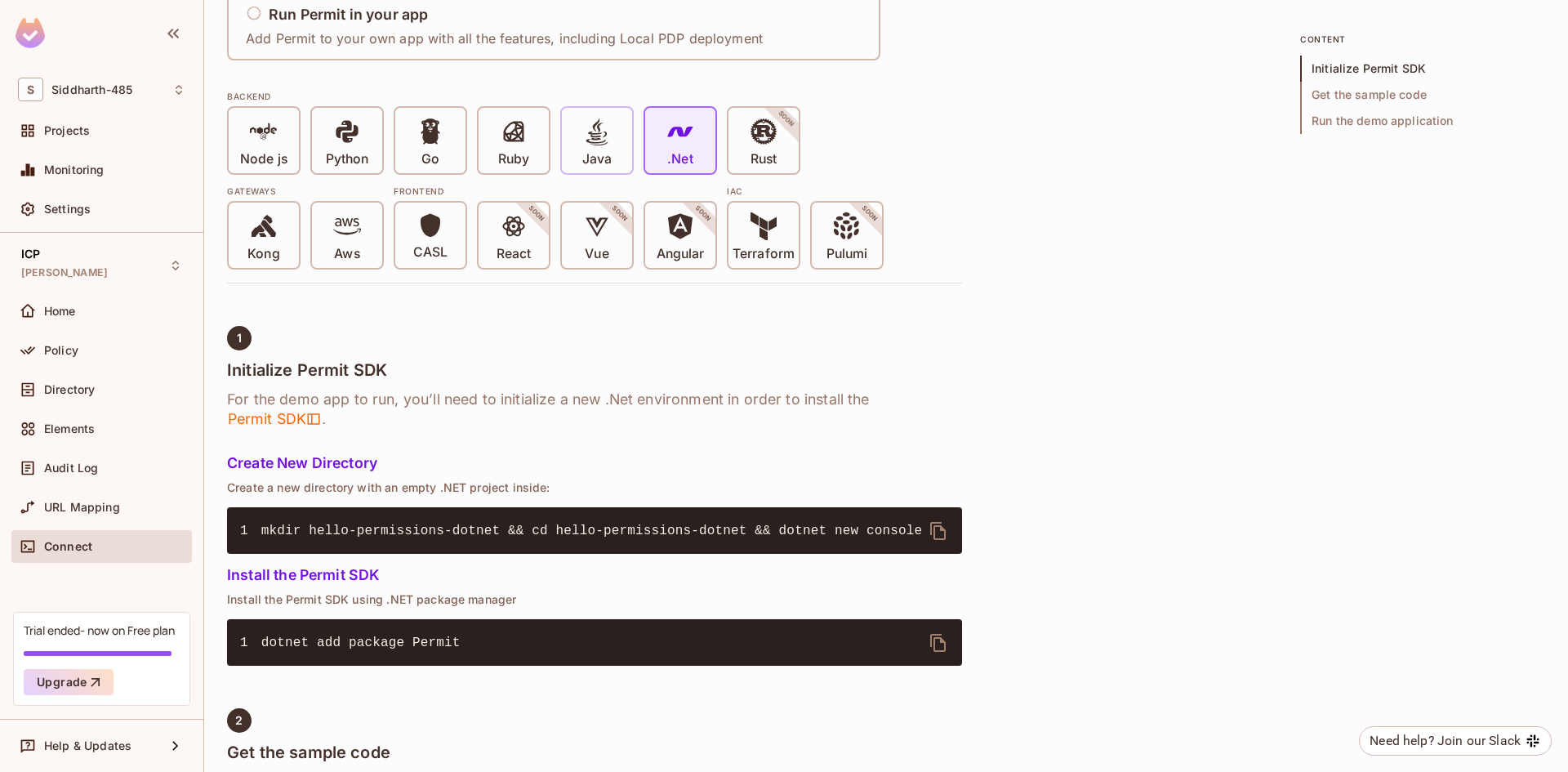
click at [604, 146] on span at bounding box center [597, 135] width 28 height 33
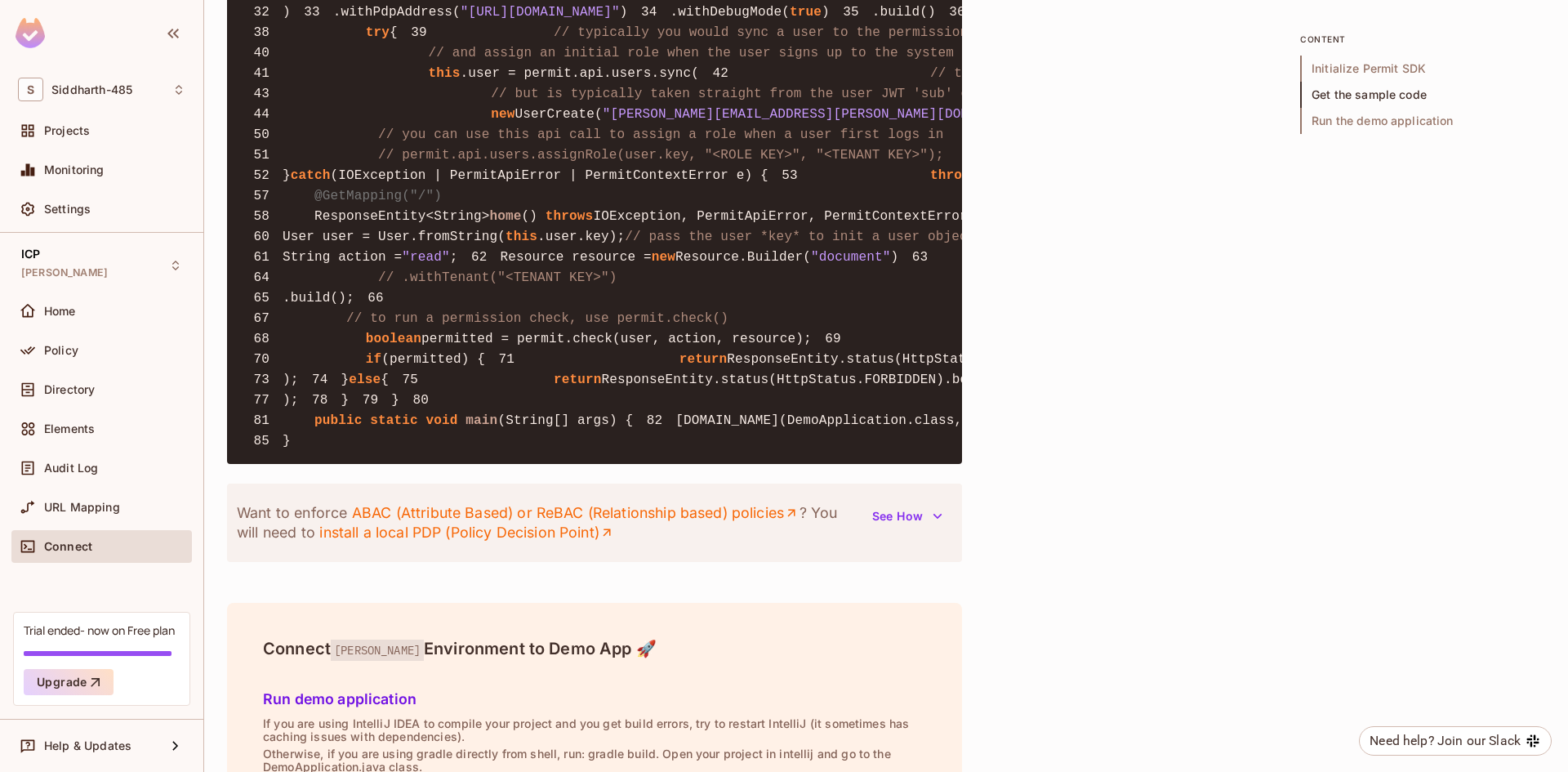
scroll to position [1796, 0]
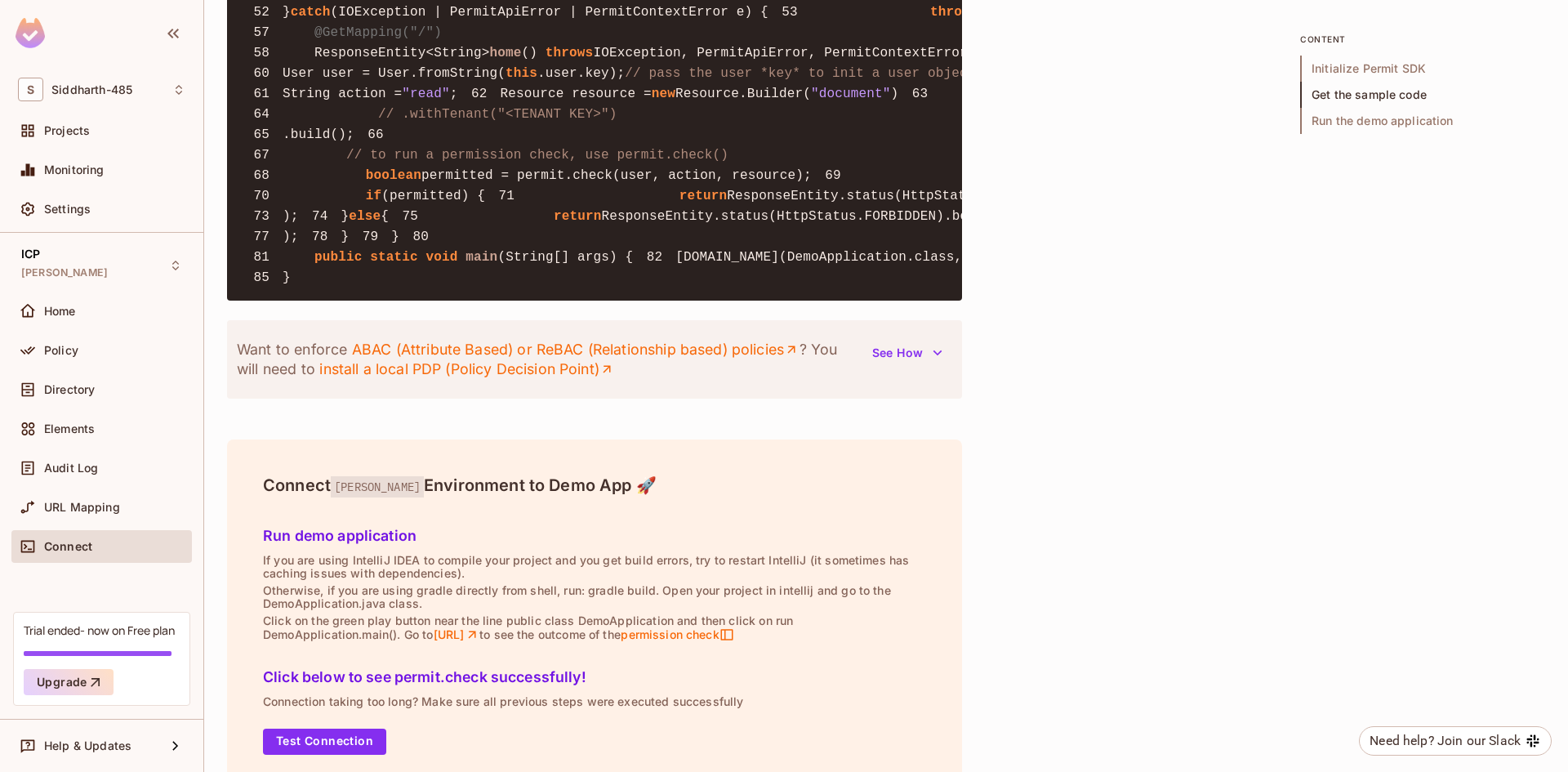
drag, startPoint x: 452, startPoint y: 359, endPoint x: 237, endPoint y: 230, distance: 250.7
copy code "this .permit = new Permit( 30 new PermitConfig.Builder( 31 "permit_key_aANQoLHy…"
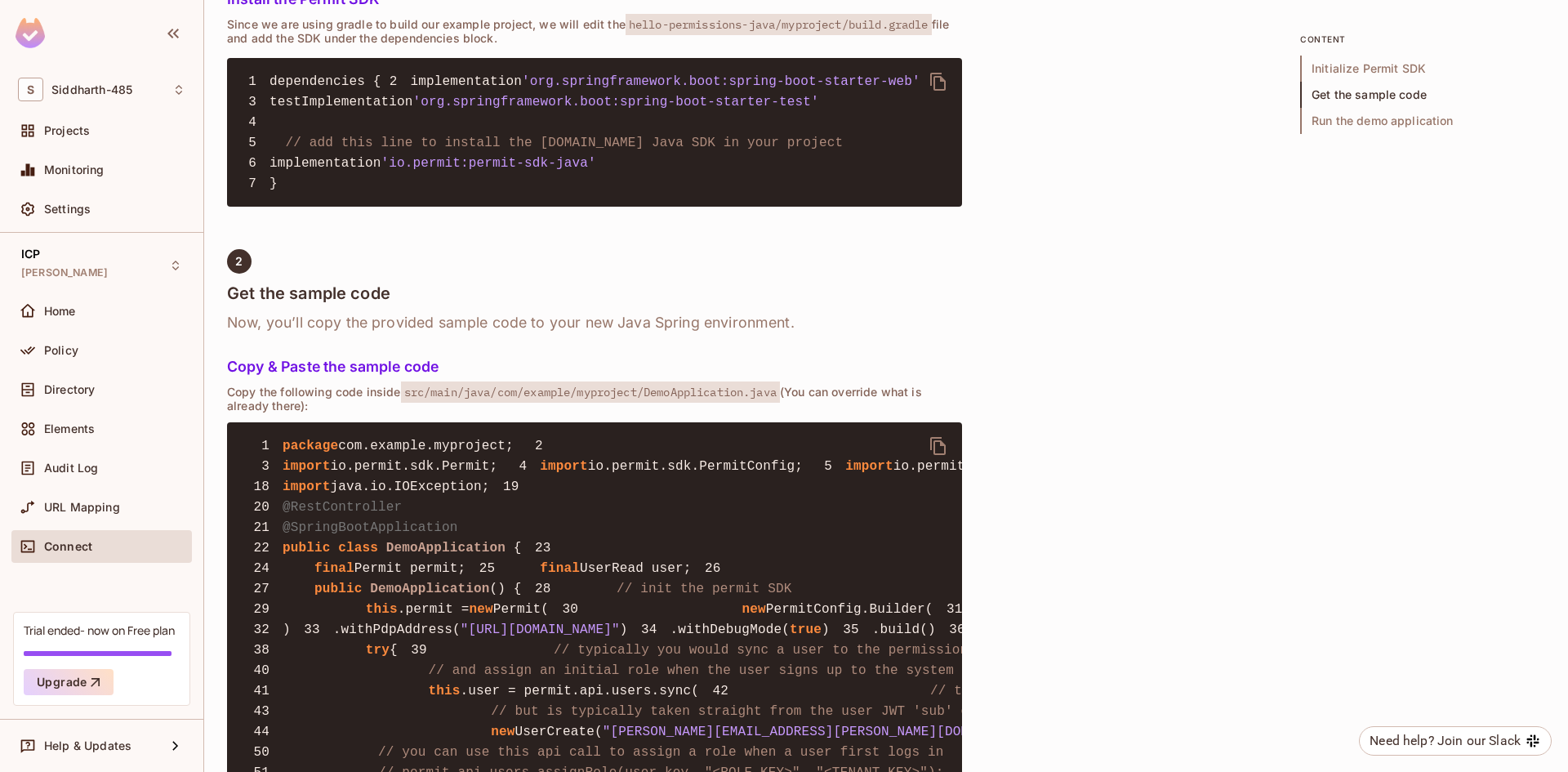
scroll to position [1097, 0]
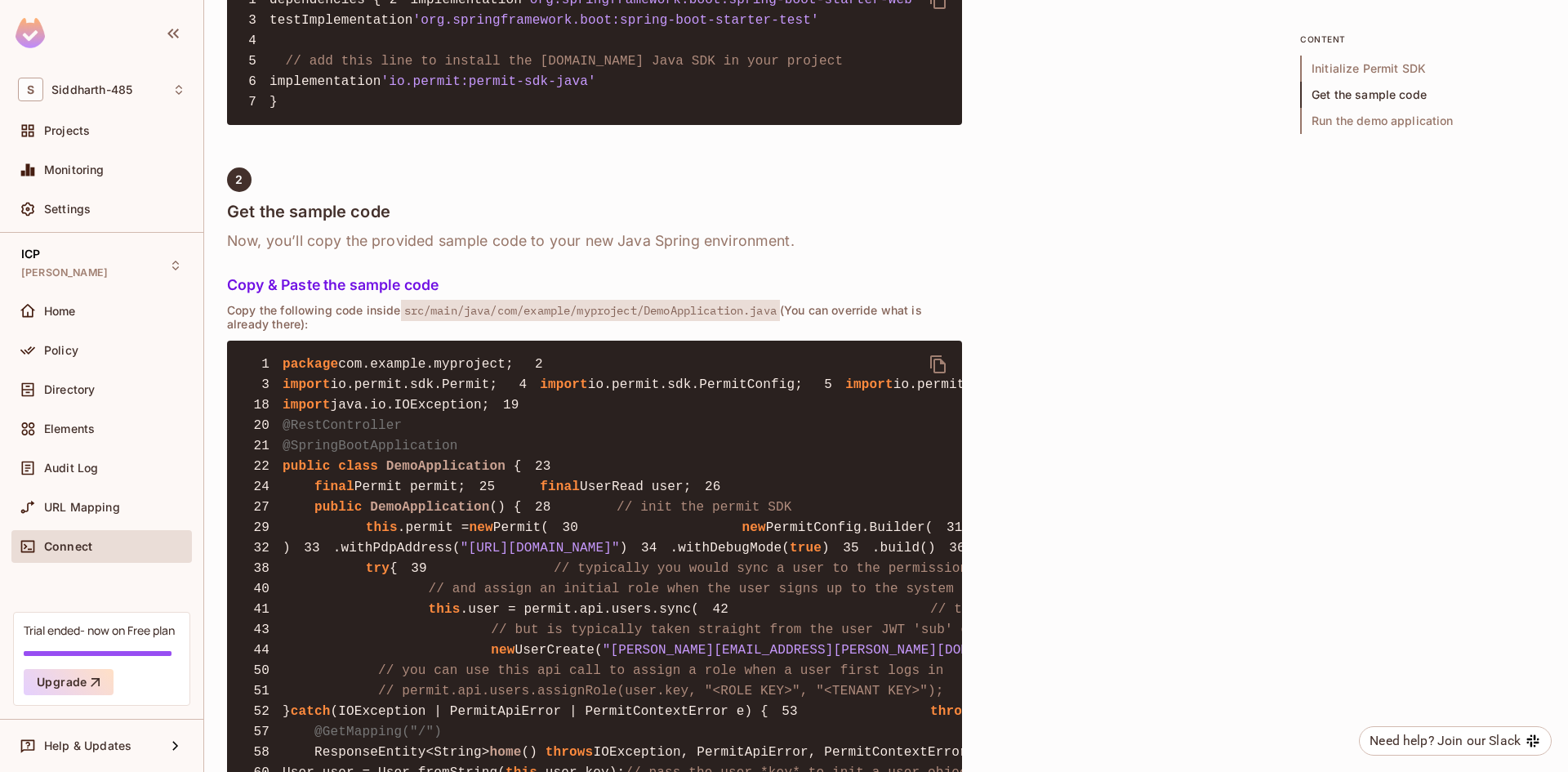
click at [375, 392] on span "io.permit.sdk.Permit;" at bounding box center [415, 384] width 167 height 15
copy code "import io.permit.sdk.Permit; 4"
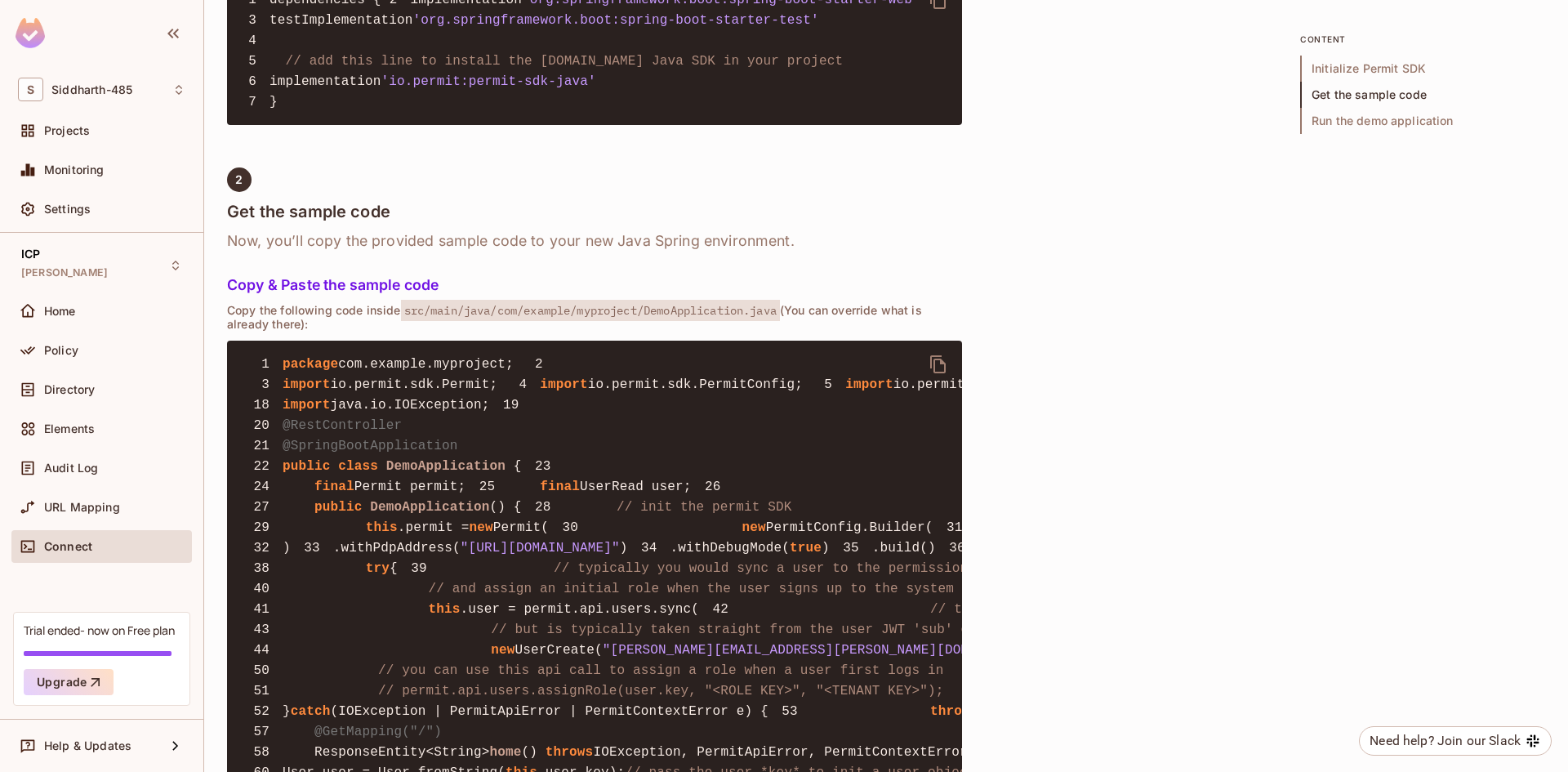
drag, startPoint x: 660, startPoint y: 548, endPoint x: 267, endPoint y: 422, distance: 412.7
click at [267, 422] on pre "1 package com.example.myproject; 2 3 import io.permit.sdk.Permit; 4 import io.p…" at bounding box center [594, 670] width 735 height 659
copy code "import io.permit.sdk.Permit; 4 import io.permit.sdk.PermitConfig; 5 import io.p…"
